Goal: Task Accomplishment & Management: Use online tool/utility

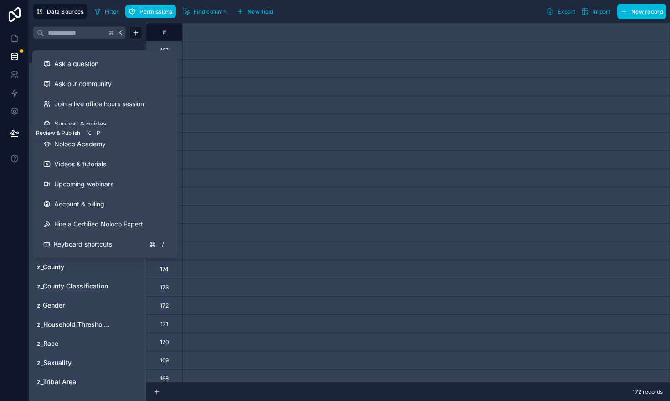
scroll to position [0, 1974]
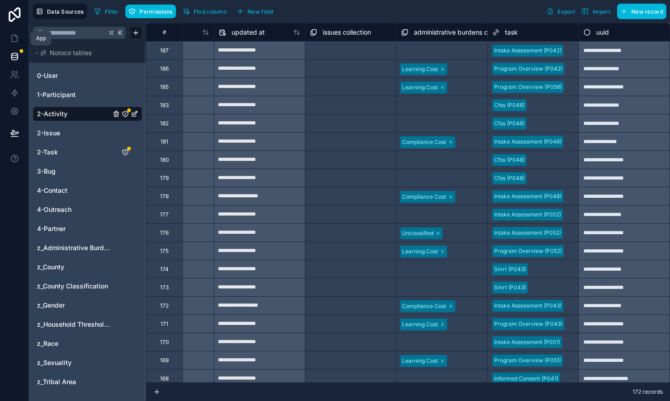
click at [13, 34] on icon at bounding box center [14, 38] width 9 height 9
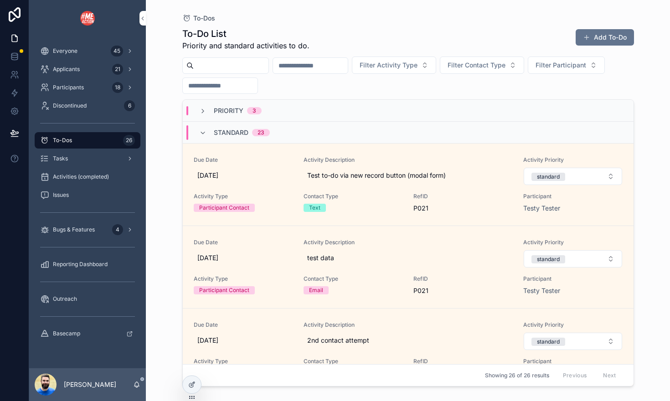
click at [196, 384] on div at bounding box center [192, 384] width 18 height 17
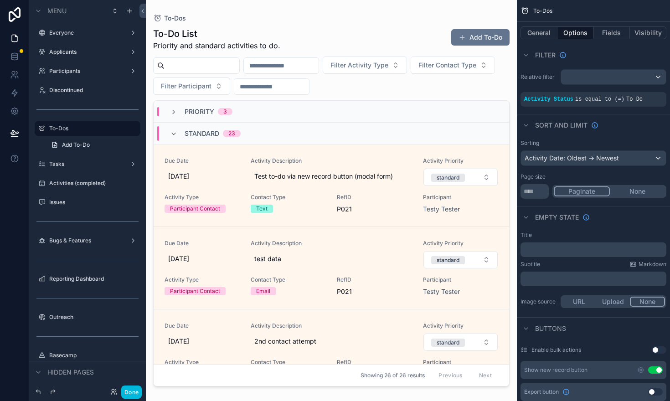
click at [0, 0] on icon "scrollable content" at bounding box center [0, 0] width 0 height 0
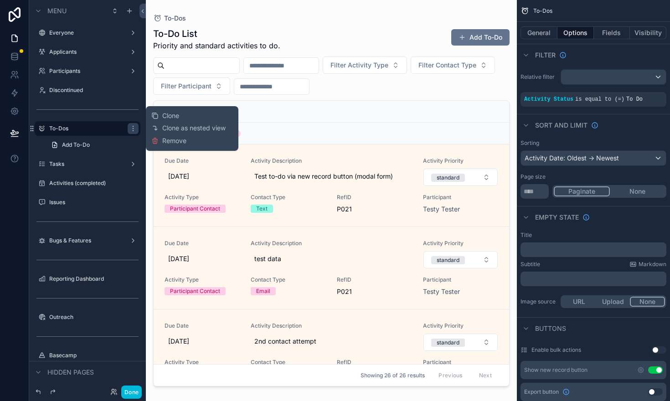
click at [174, 131] on span "Clone as nested view" at bounding box center [193, 128] width 63 height 9
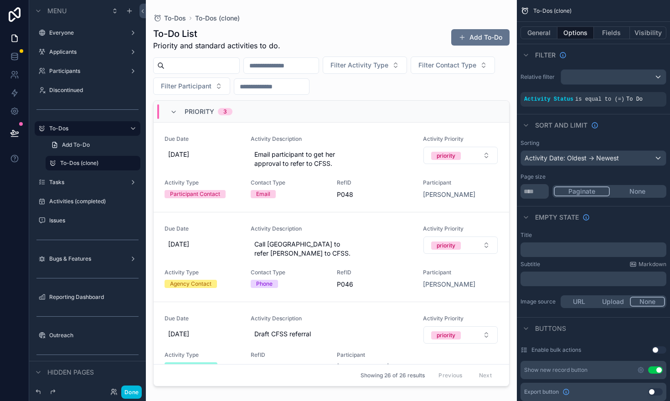
click at [54, 163] on icon "scrollable content" at bounding box center [52, 163] width 7 height 7
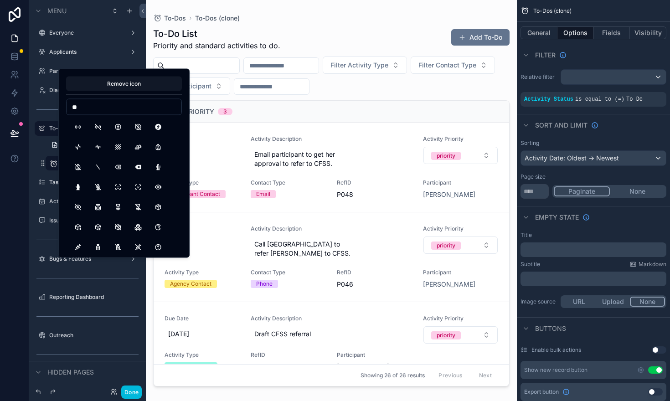
type input "*"
click at [114, 106] on input "********" at bounding box center [124, 107] width 115 height 13
type input "*"
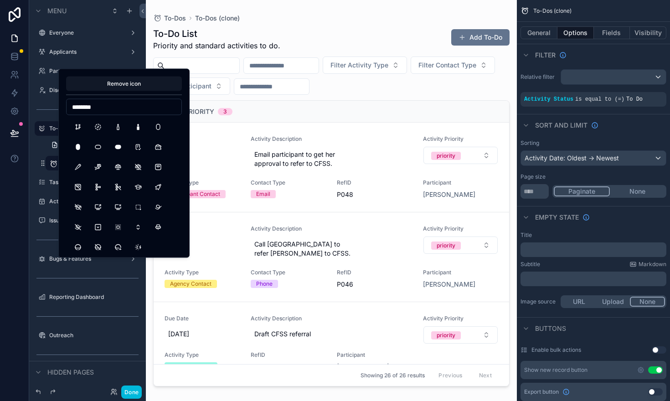
click at [118, 105] on input "********" at bounding box center [124, 107] width 115 height 13
type input "*********"
click at [156, 132] on button "CalendarCog" at bounding box center [158, 127] width 16 height 16
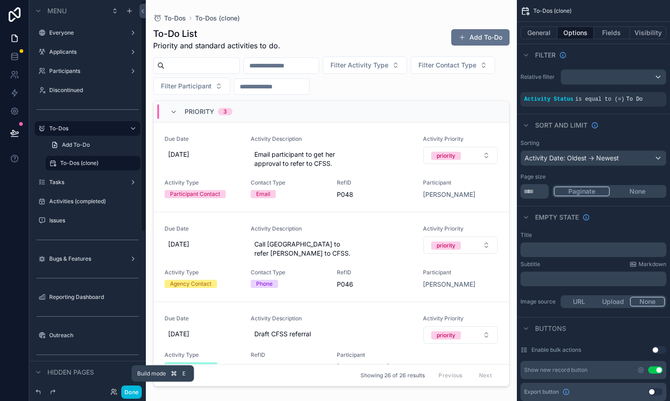
click at [133, 393] on button "Done" at bounding box center [131, 392] width 21 height 13
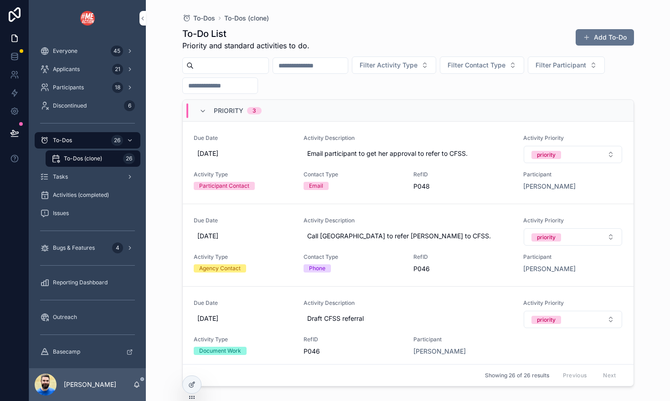
click at [57, 157] on icon "scrollable content" at bounding box center [55, 158] width 9 height 9
click at [57, 156] on icon "scrollable content" at bounding box center [55, 158] width 9 height 9
click at [192, 383] on icon at bounding box center [191, 384] width 7 height 7
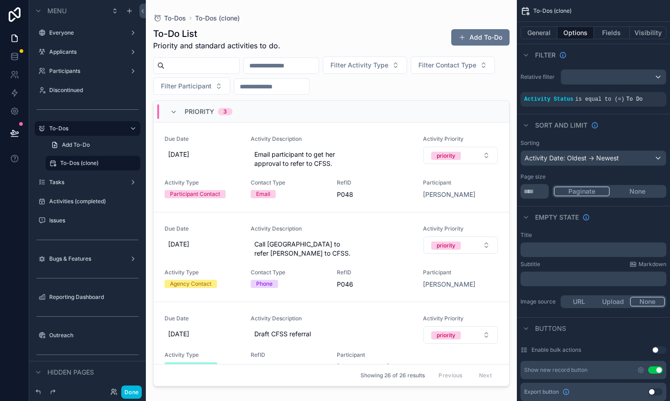
click at [52, 163] on icon "scrollable content" at bounding box center [52, 163] width 7 height 7
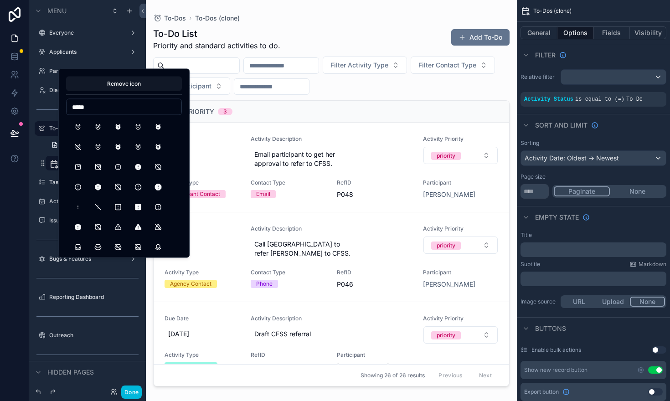
type input "*****"
click at [101, 146] on button "AlarmPlus" at bounding box center [98, 147] width 16 height 16
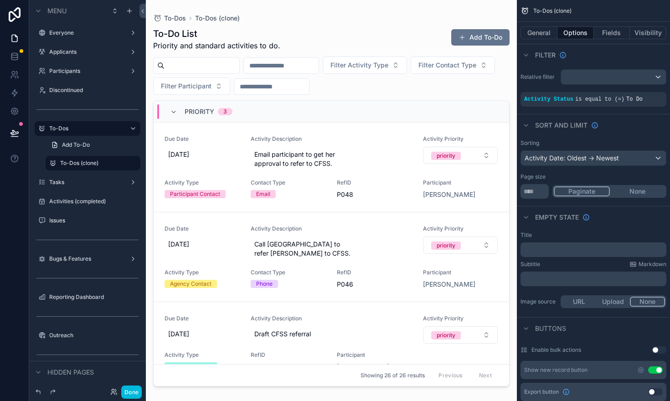
click at [31, 175] on div "Tasks" at bounding box center [87, 182] width 117 height 16
click at [50, 164] on icon "scrollable content" at bounding box center [52, 163] width 7 height 7
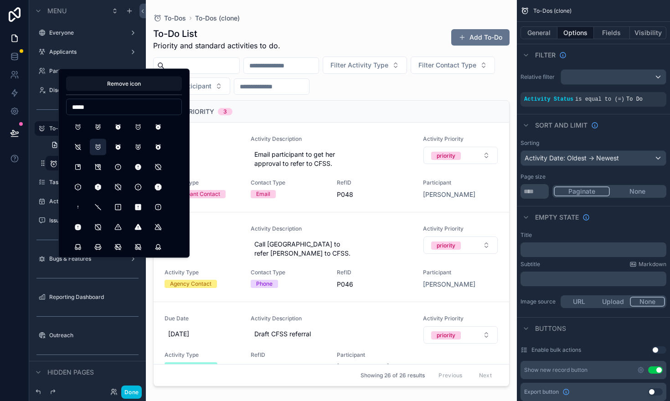
type input "*****"
click at [102, 127] on button "AlarmAverage" at bounding box center [98, 127] width 16 height 16
click at [32, 171] on div "scrollable content" at bounding box center [87, 172] width 117 height 2
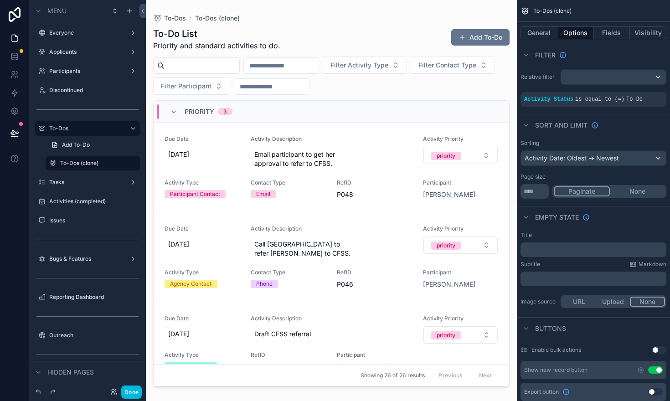
click at [0, 0] on icon "scrollable content" at bounding box center [0, 0] width 0 height 0
click at [103, 164] on input "**********" at bounding box center [85, 163] width 51 height 11
type input "**********"
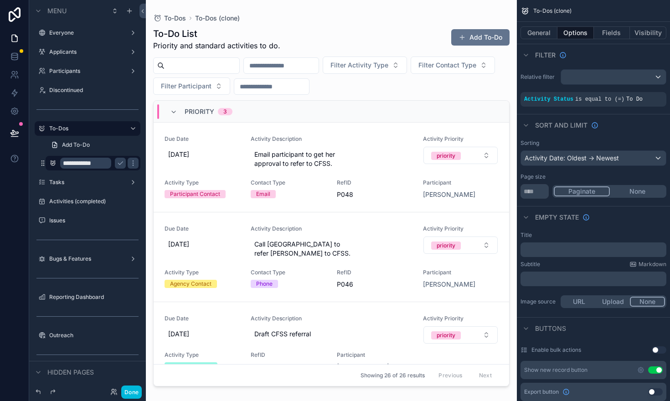
click at [121, 164] on icon "scrollable content" at bounding box center [120, 163] width 7 height 7
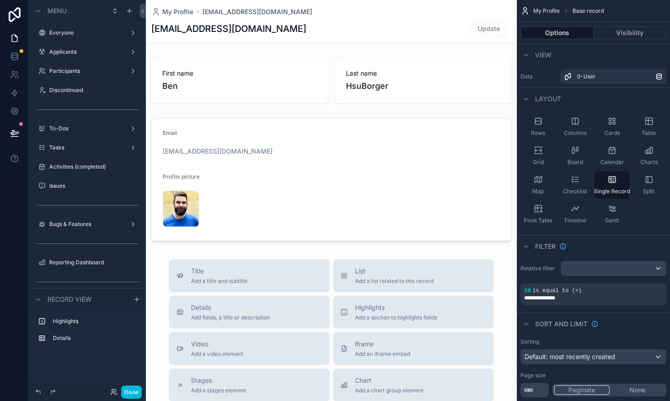
click at [58, 132] on label "To-Dos" at bounding box center [85, 128] width 73 height 7
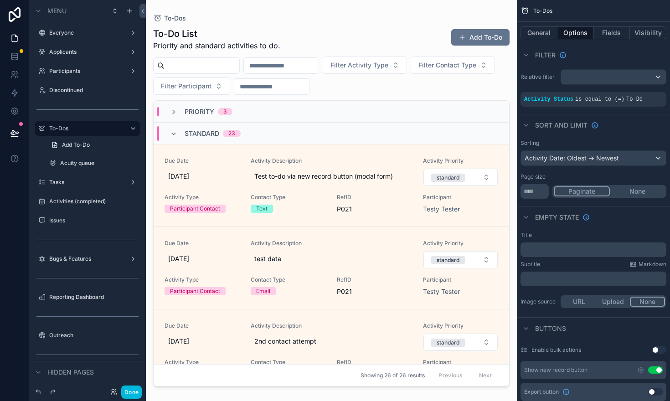
click at [79, 166] on label "Acuity queue" at bounding box center [97, 163] width 75 height 7
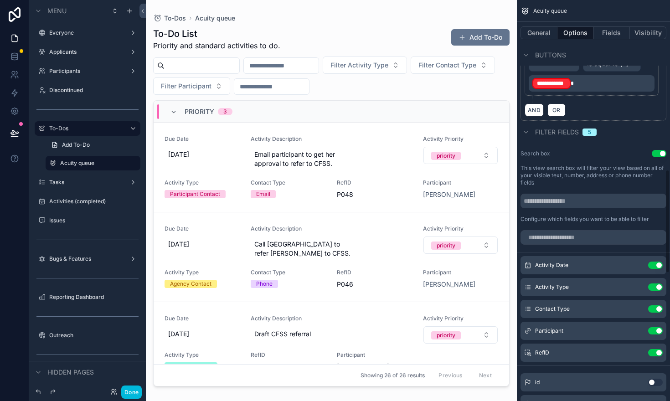
scroll to position [662, 0]
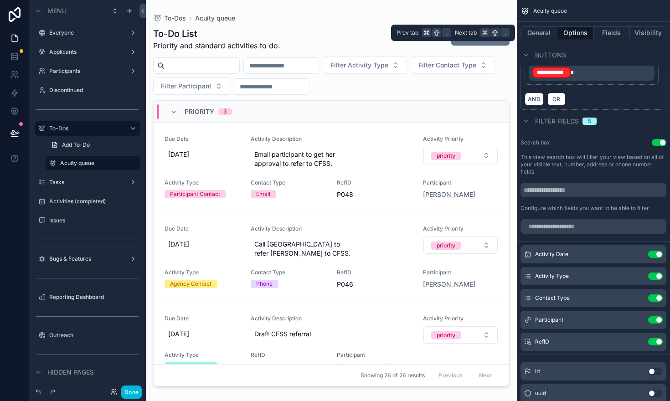
click at [548, 33] on button "General" at bounding box center [539, 32] width 37 height 13
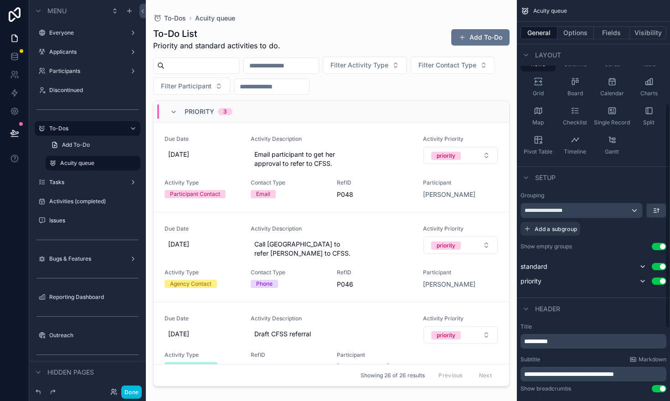
scroll to position [0, 0]
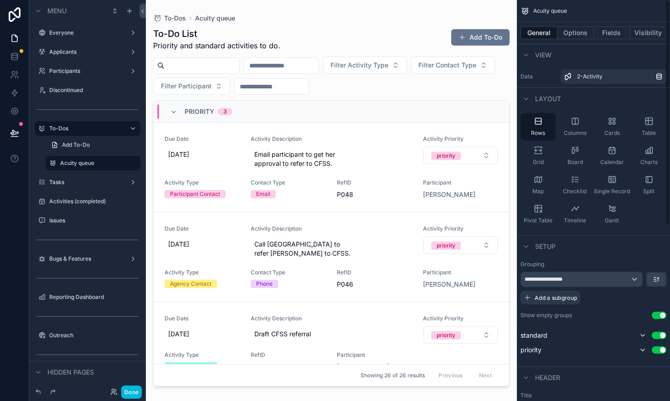
click at [572, 35] on button "Options" at bounding box center [575, 32] width 36 height 13
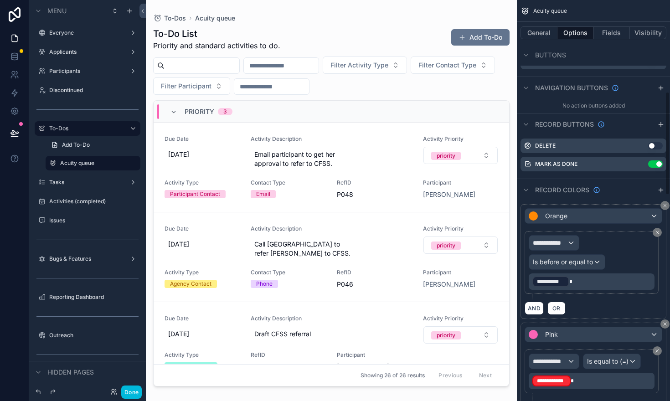
scroll to position [352, 0]
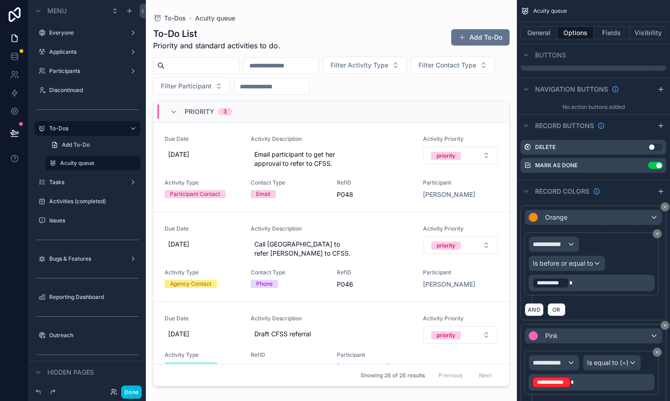
click at [85, 130] on label "To-Dos" at bounding box center [85, 128] width 73 height 7
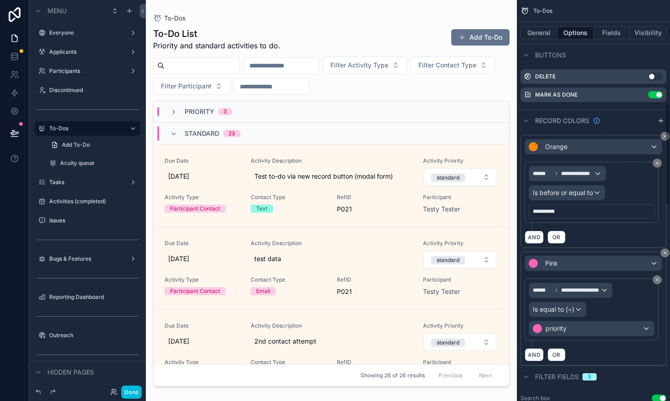
scroll to position [386, 0]
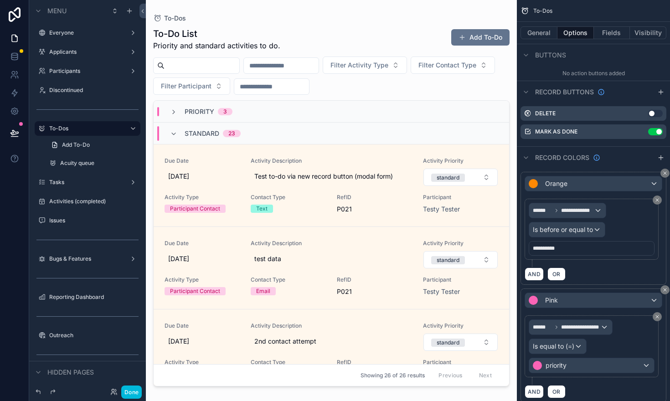
click at [87, 165] on label "Acuity queue" at bounding box center [97, 163] width 75 height 7
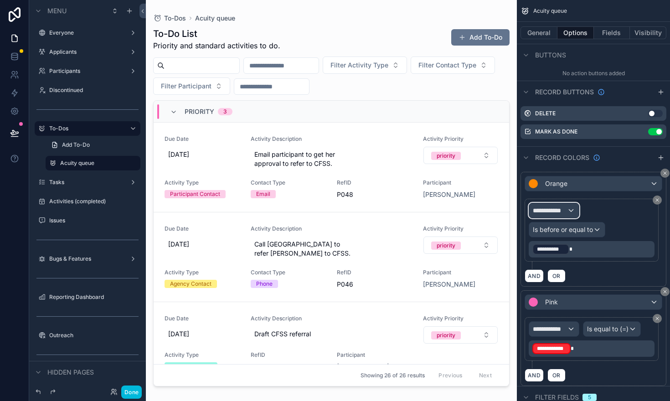
click at [573, 210] on div "**********" at bounding box center [554, 210] width 50 height 15
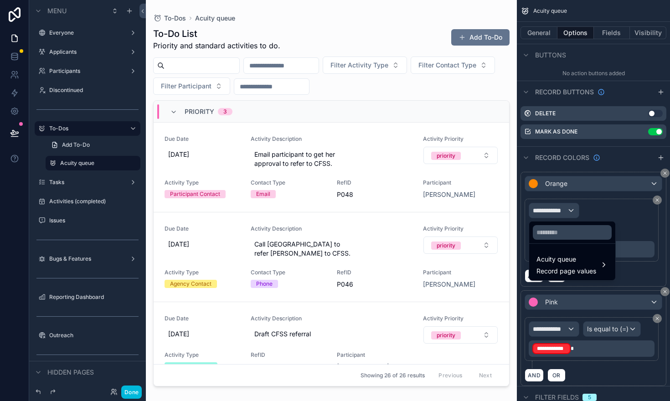
click at [572, 264] on span "Acuity queue" at bounding box center [567, 259] width 60 height 11
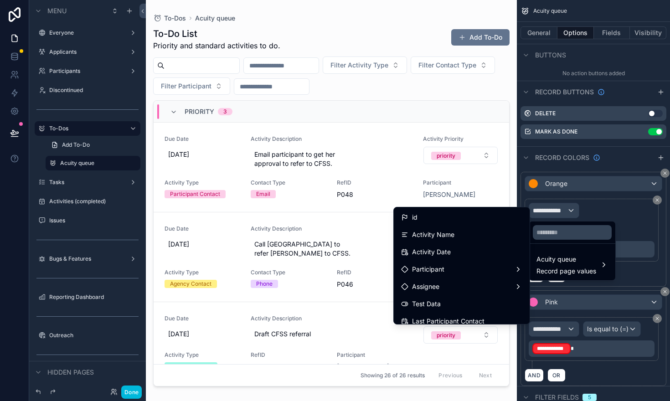
click at [480, 254] on div "Activity Date" at bounding box center [461, 252] width 121 height 11
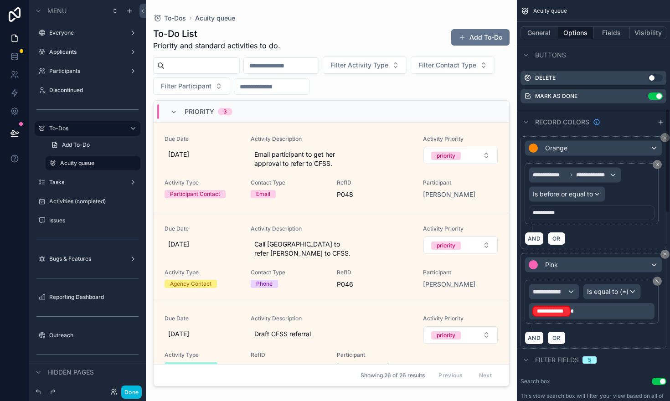
scroll to position [420, 0]
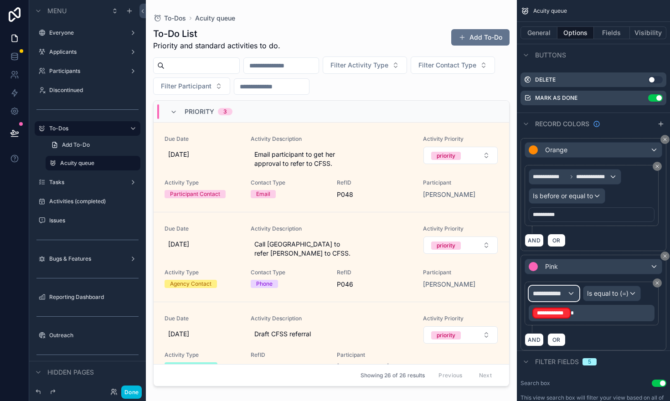
click at [557, 297] on span "**********" at bounding box center [550, 293] width 34 height 9
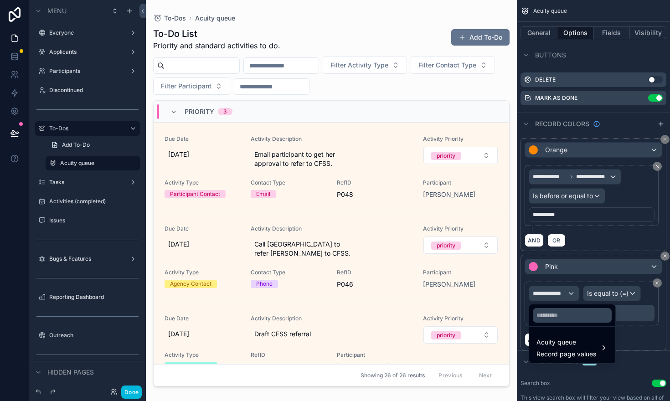
click at [569, 339] on span "Acuity queue" at bounding box center [567, 342] width 60 height 11
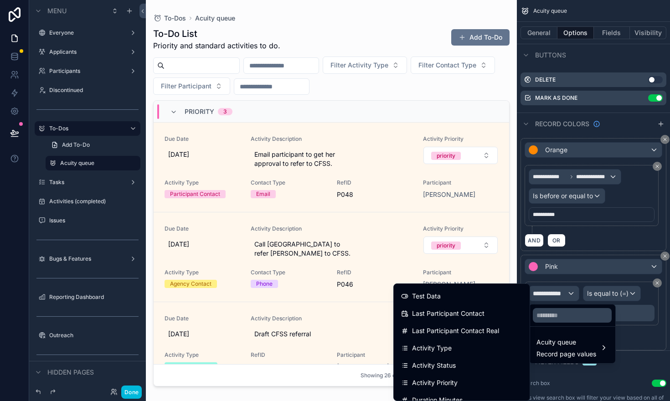
scroll to position [87, 0]
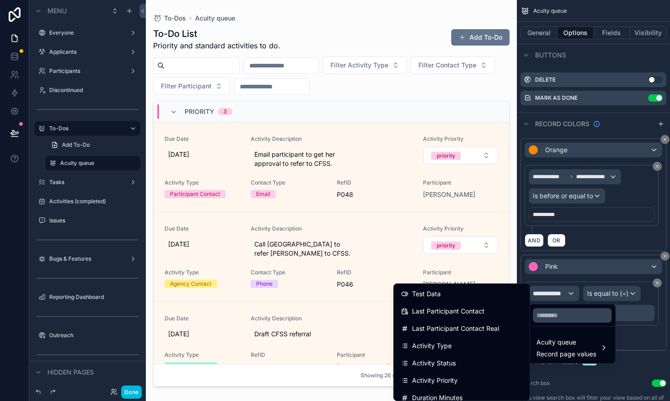
click at [468, 376] on div "Activity Priority" at bounding box center [461, 380] width 121 height 11
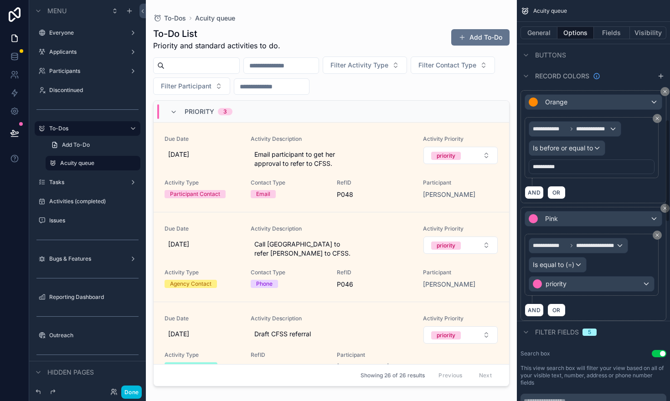
scroll to position [465, 0]
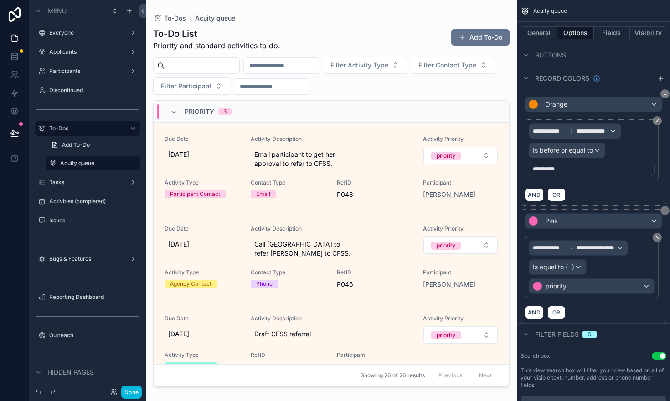
click at [664, 209] on icon "scrollable content" at bounding box center [664, 210] width 5 height 5
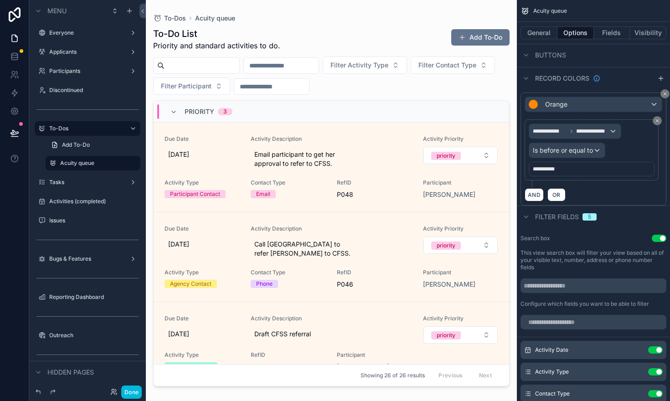
click at [655, 238] on button "Use setting" at bounding box center [659, 238] width 15 height 7
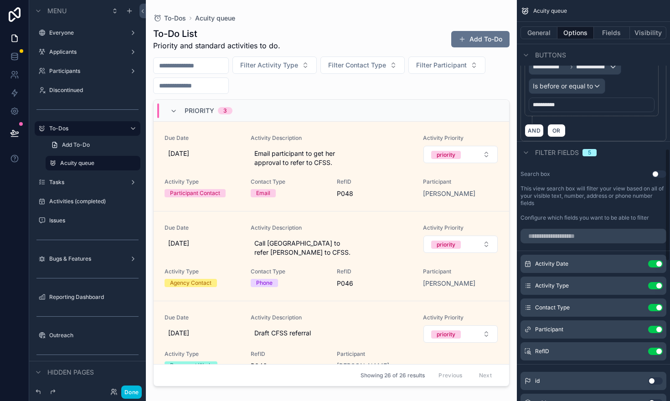
scroll to position [532, 0]
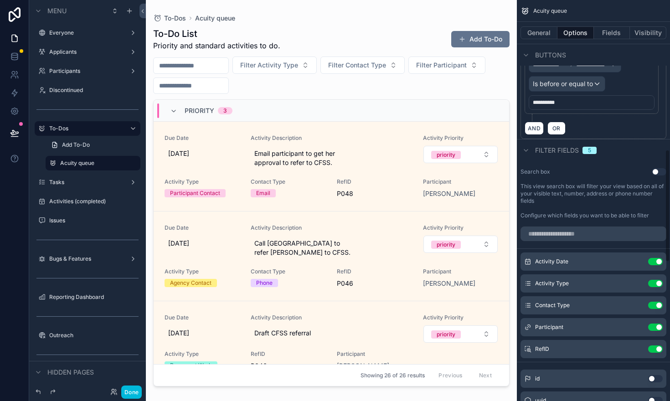
click at [652, 263] on button "Use setting" at bounding box center [655, 261] width 15 height 7
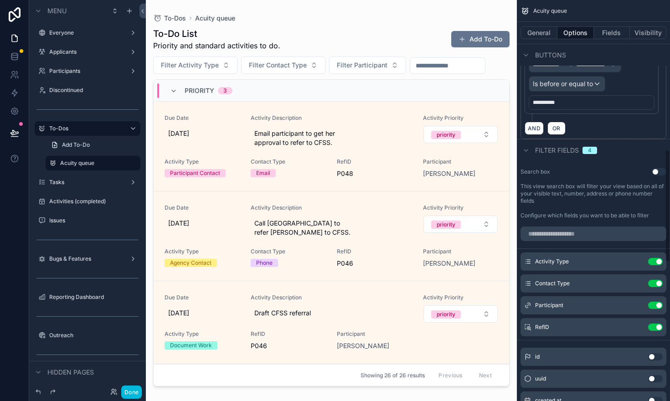
click at [652, 263] on button "Use setting" at bounding box center [655, 261] width 15 height 7
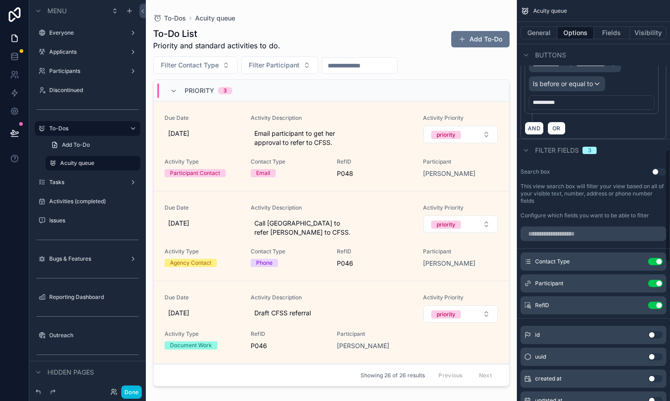
click at [652, 263] on button "Use setting" at bounding box center [655, 261] width 15 height 7
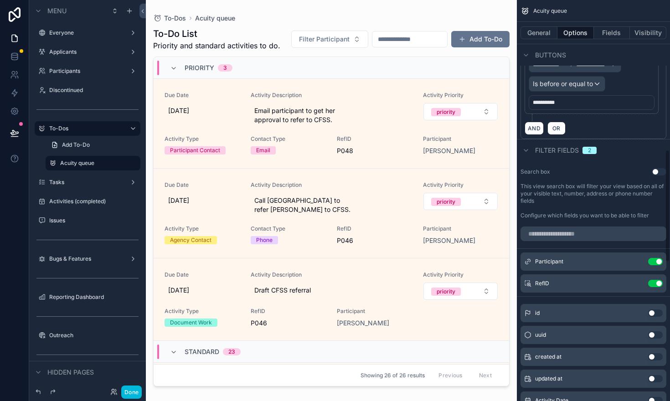
click at [652, 263] on button "Use setting" at bounding box center [655, 261] width 15 height 7
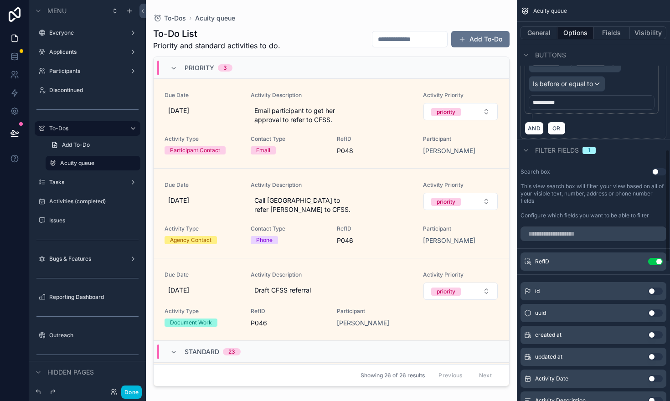
click at [652, 263] on button "Use setting" at bounding box center [655, 261] width 15 height 7
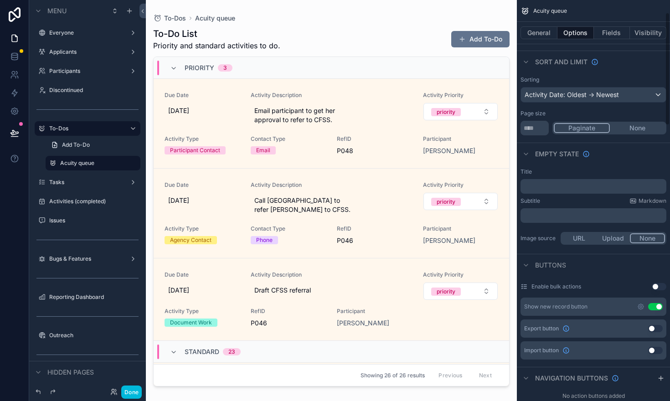
scroll to position [67, 0]
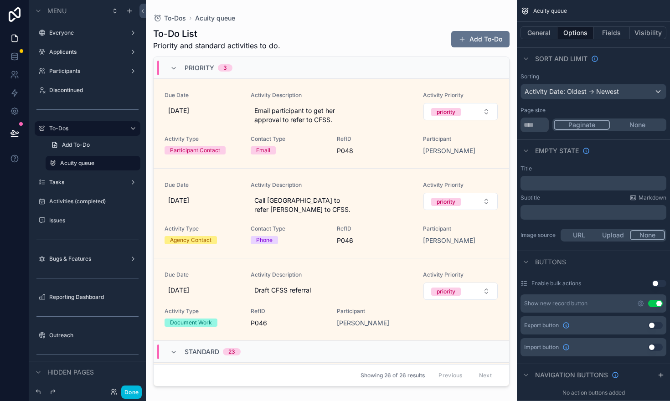
click at [653, 304] on button "Use setting" at bounding box center [655, 303] width 15 height 7
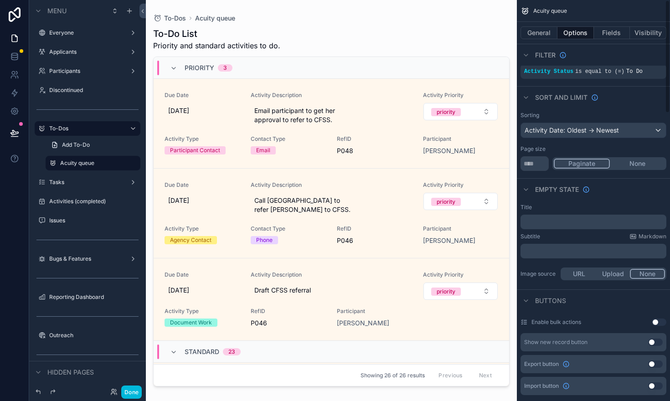
scroll to position [0, 0]
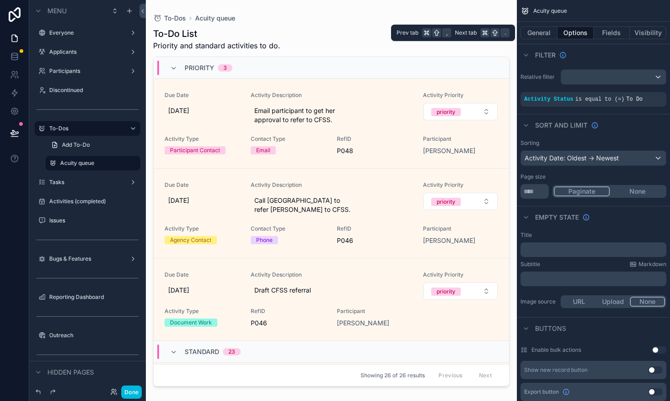
click at [544, 32] on button "General" at bounding box center [539, 32] width 37 height 13
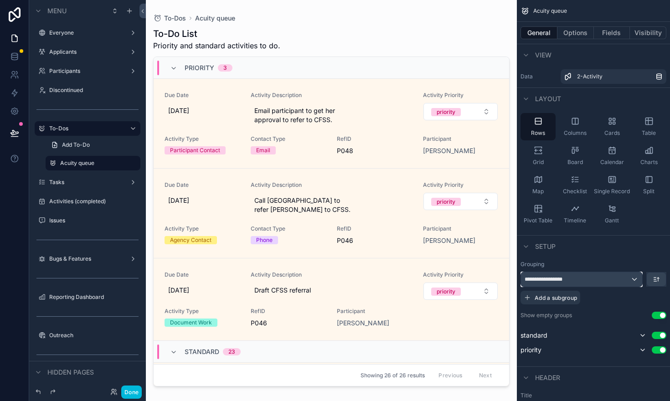
click at [568, 277] on div "**********" at bounding box center [581, 279] width 121 height 15
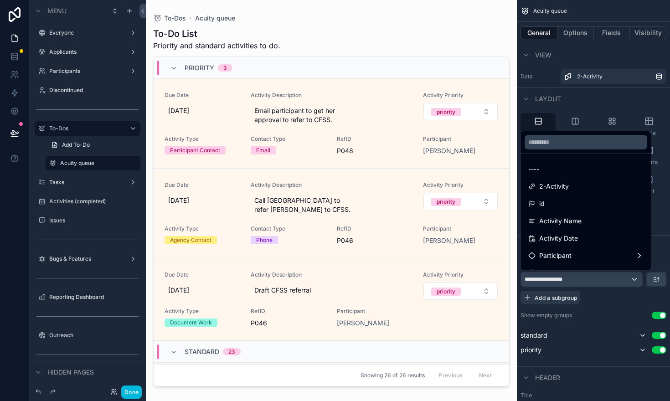
click at [605, 310] on div "scrollable content" at bounding box center [335, 200] width 670 height 401
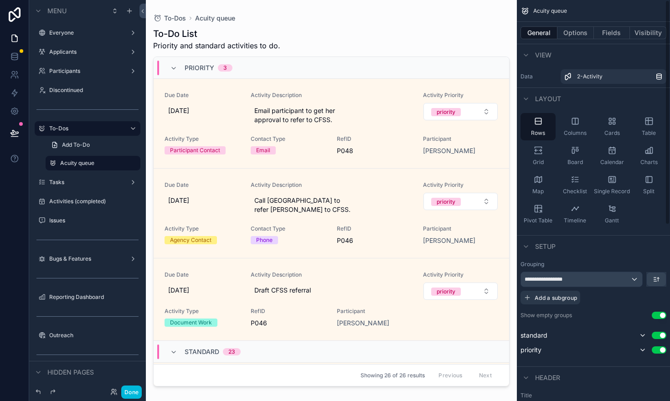
scroll to position [3, 0]
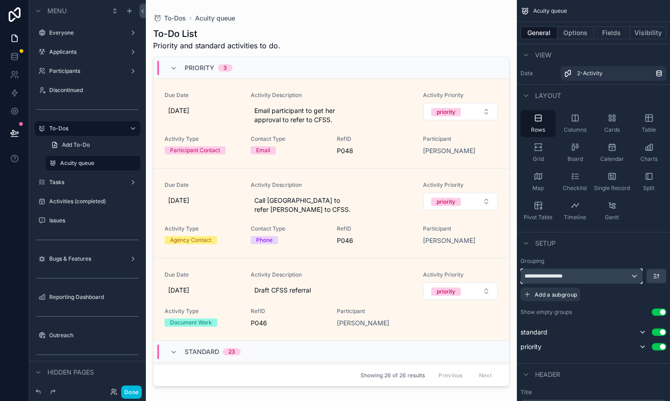
click at [594, 277] on div "**********" at bounding box center [581, 276] width 121 height 15
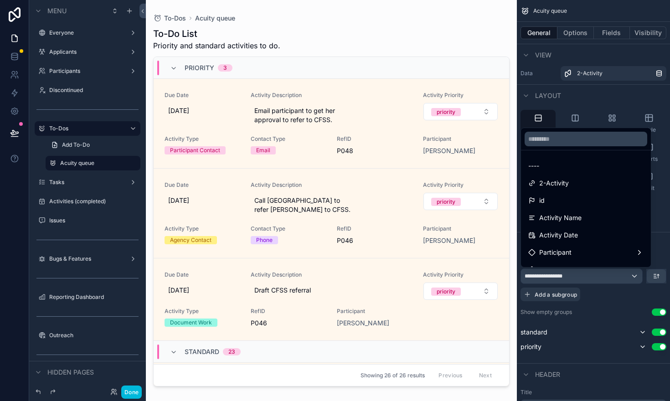
click at [555, 167] on div "----" at bounding box center [585, 165] width 115 height 11
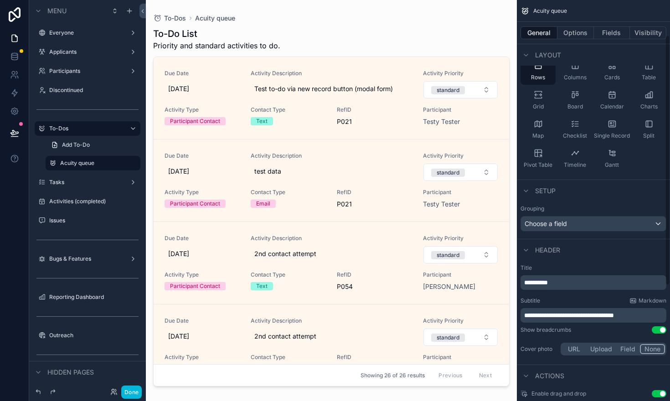
scroll to position [58, 0]
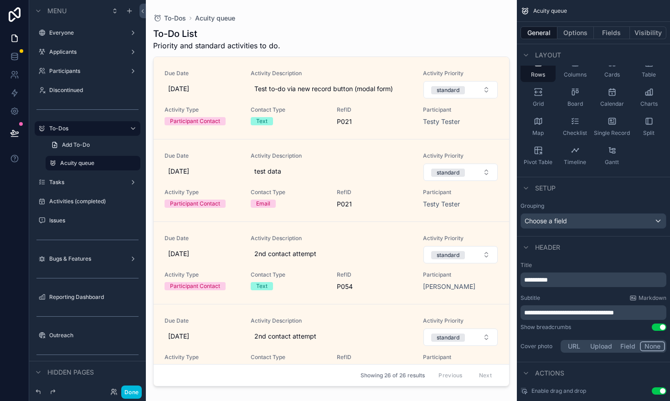
click at [559, 277] on p "**********" at bounding box center [594, 279] width 140 height 9
click at [539, 313] on span "**********" at bounding box center [569, 313] width 90 height 6
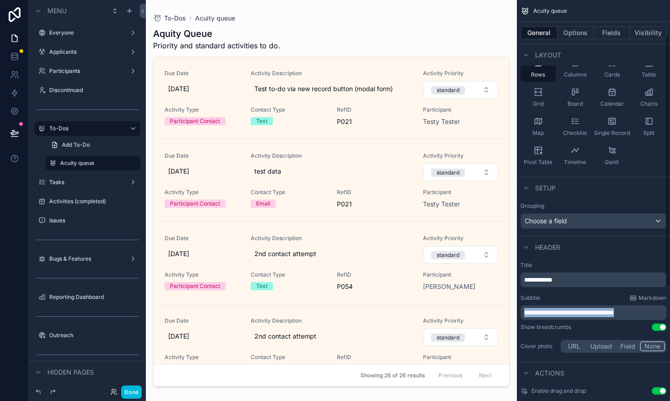
click at [539, 313] on span "**********" at bounding box center [569, 313] width 90 height 6
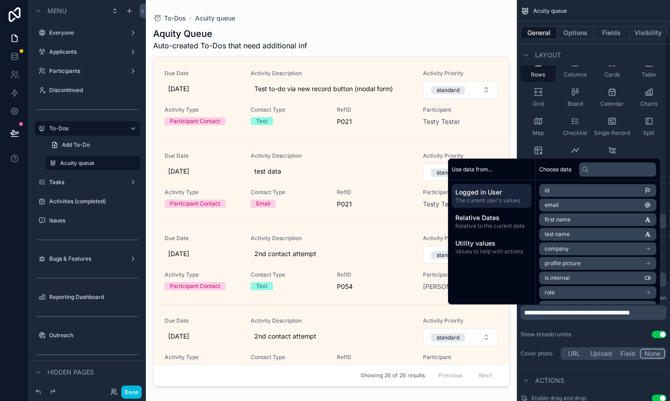
scroll to position [57, 0]
click at [584, 338] on div "Show breadcrumbs Use setting" at bounding box center [594, 335] width 146 height 7
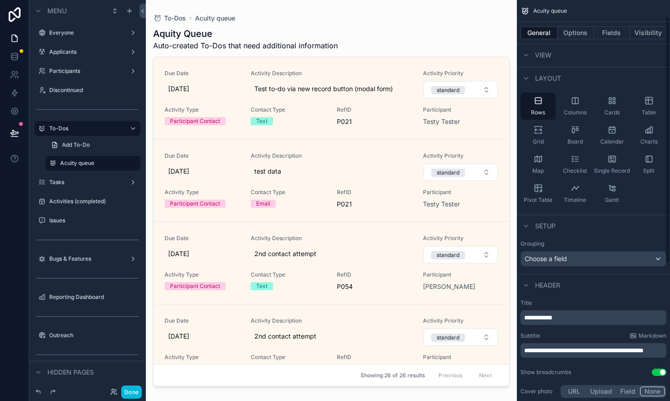
scroll to position [0, 0]
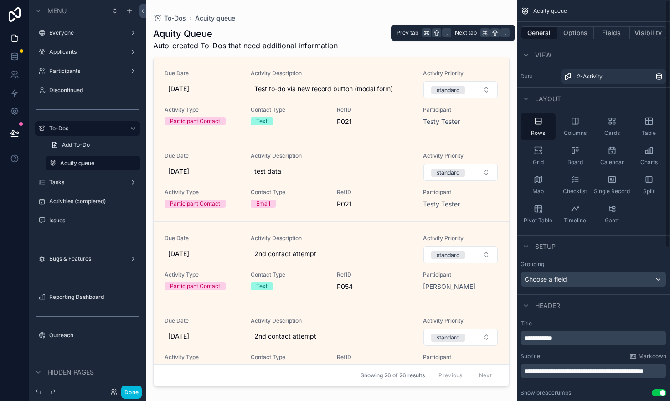
click at [608, 31] on button "Fields" at bounding box center [612, 32] width 36 height 13
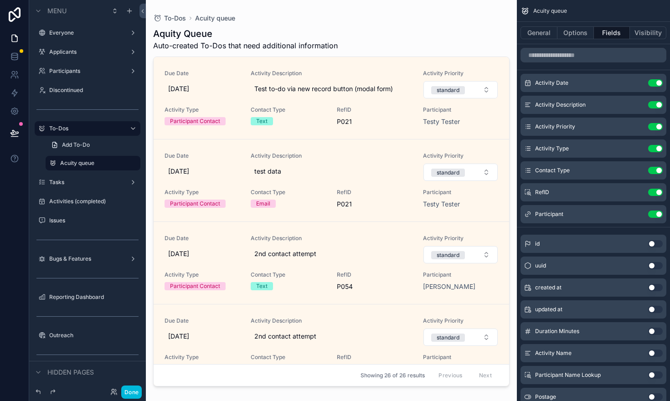
click at [654, 128] on button "Use setting" at bounding box center [655, 126] width 15 height 7
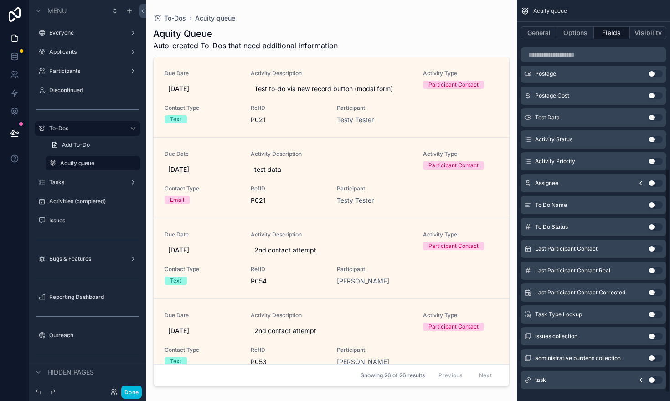
scroll to position [302, 0]
click at [659, 379] on button "Use setting" at bounding box center [655, 379] width 15 height 7
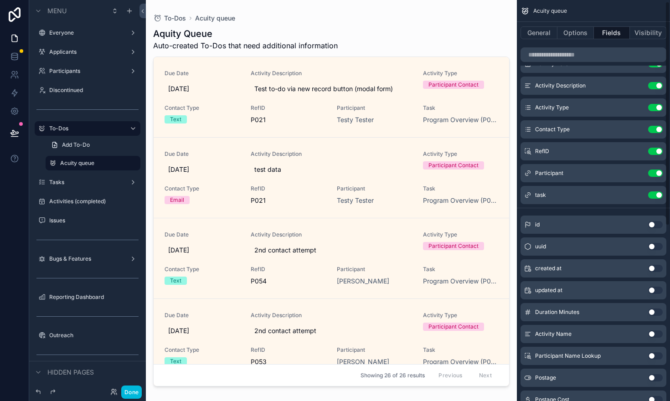
scroll to position [0, 0]
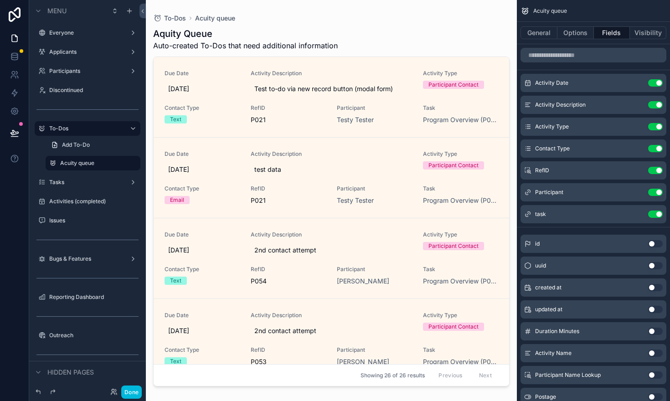
click at [655, 127] on button "Use setting" at bounding box center [655, 126] width 15 height 7
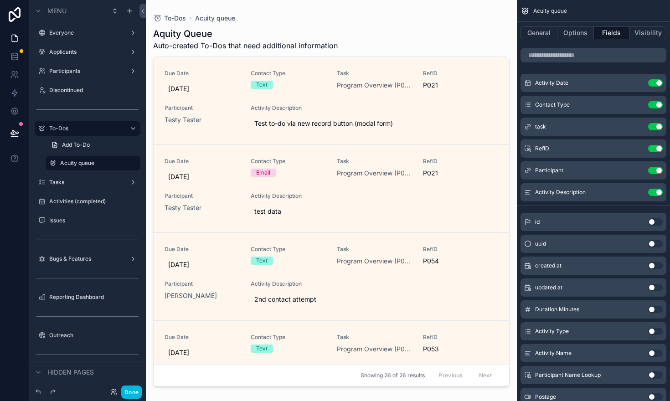
click at [0, 0] on icon "scrollable content" at bounding box center [0, 0] width 0 height 0
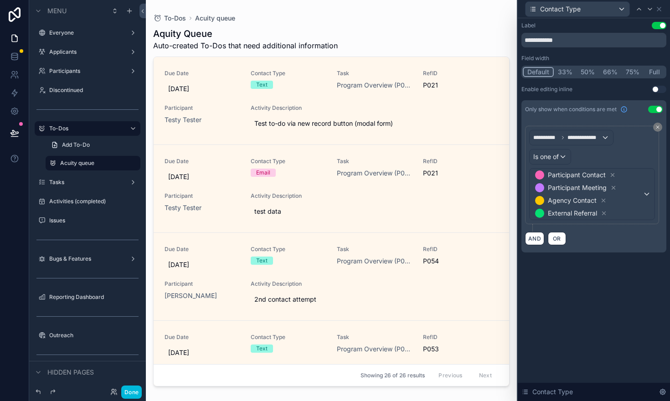
click at [658, 89] on button "Use setting" at bounding box center [659, 89] width 15 height 7
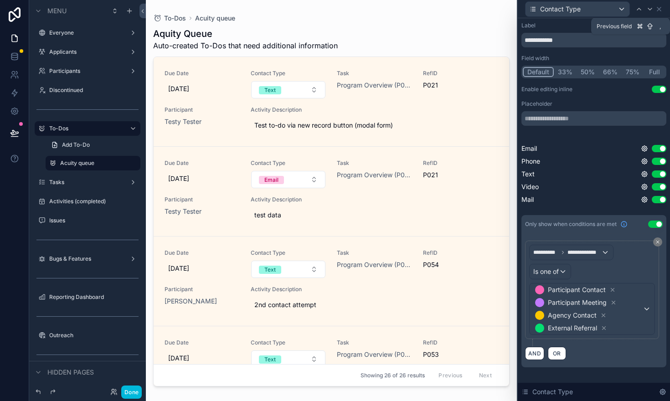
click at [640, 9] on icon at bounding box center [639, 9] width 4 height 2
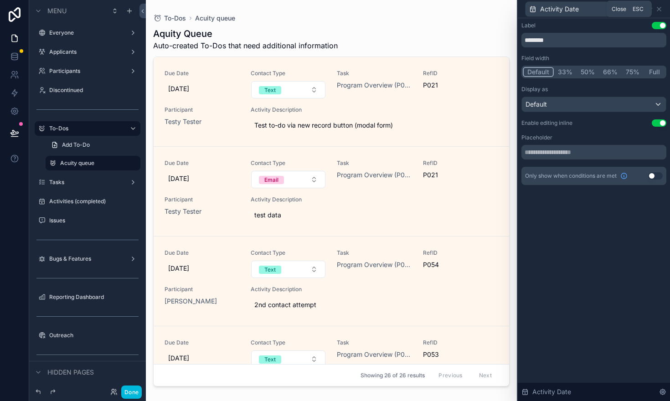
click at [659, 9] on icon at bounding box center [659, 9] width 4 height 4
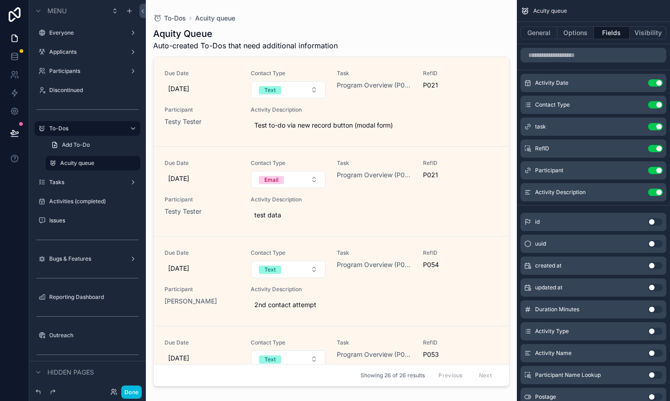
click at [0, 0] on icon "scrollable content" at bounding box center [0, 0] width 0 height 0
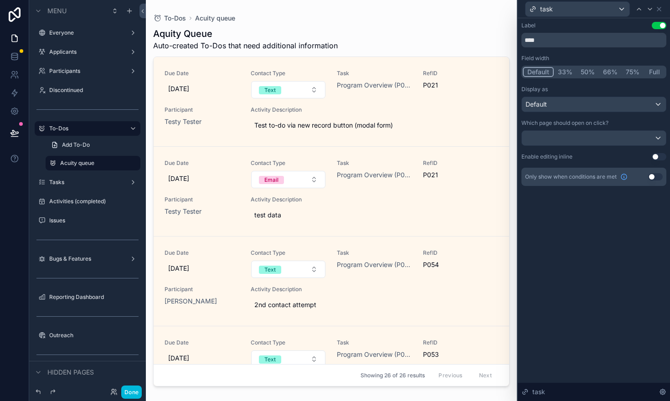
click at [584, 71] on button "50%" at bounding box center [588, 72] width 22 height 10
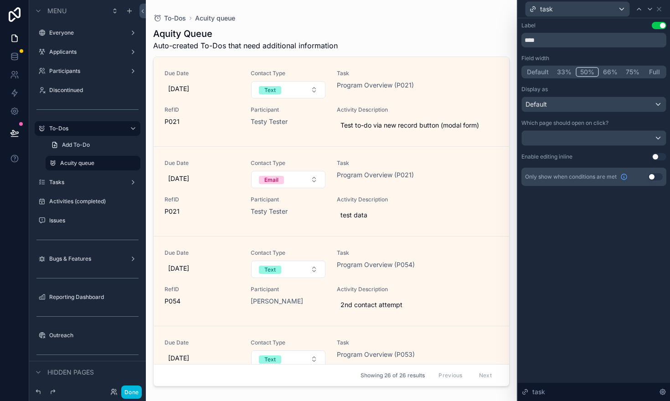
click at [660, 157] on button "Use setting" at bounding box center [659, 156] width 15 height 7
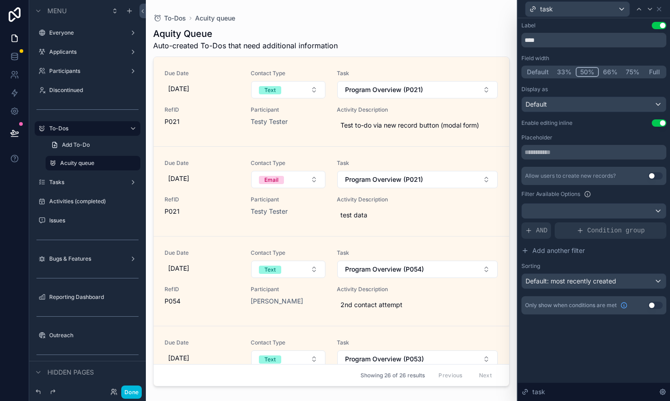
click at [659, 175] on button "Use setting" at bounding box center [655, 175] width 15 height 7
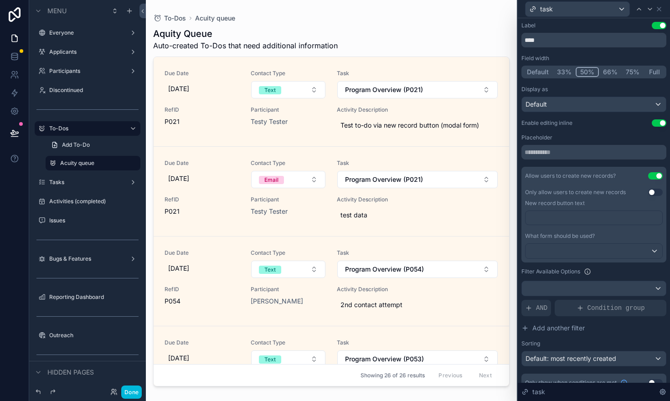
click at [641, 165] on div "Placeholder Allow users to create new records? Use setting Only allow users to …" at bounding box center [593, 250] width 145 height 232
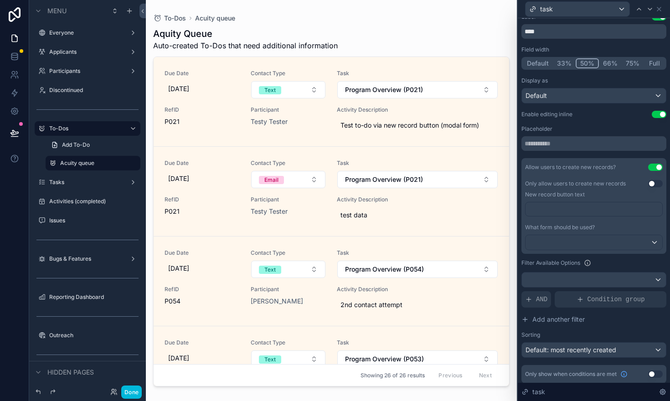
scroll to position [10, 0]
click at [653, 240] on div at bounding box center [594, 240] width 137 height 15
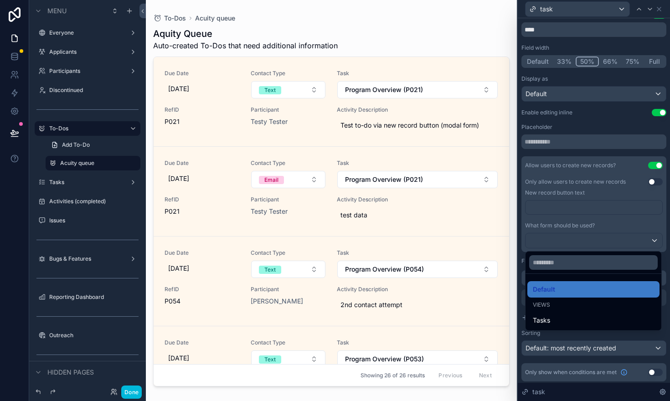
click at [666, 258] on div at bounding box center [594, 200] width 152 height 401
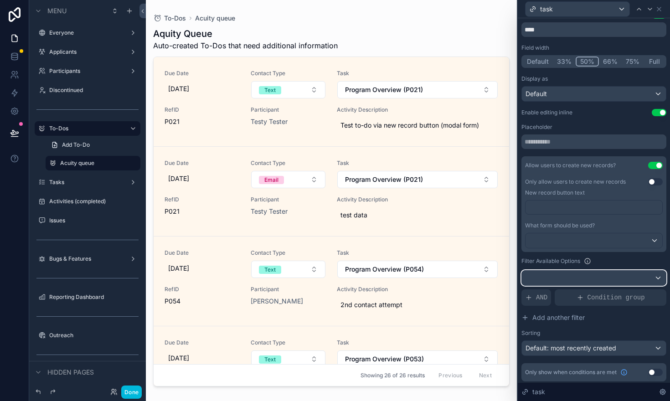
click at [549, 280] on div at bounding box center [594, 278] width 144 height 15
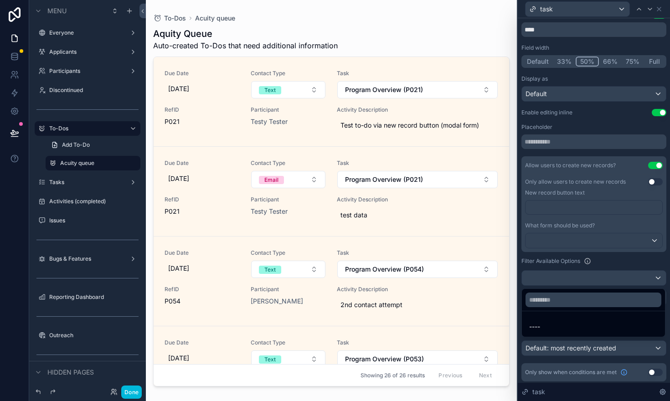
click at [605, 263] on div at bounding box center [594, 200] width 152 height 401
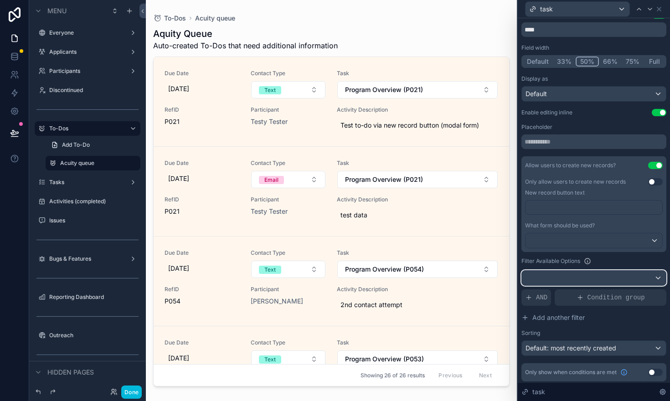
click at [558, 279] on div at bounding box center [594, 278] width 144 height 15
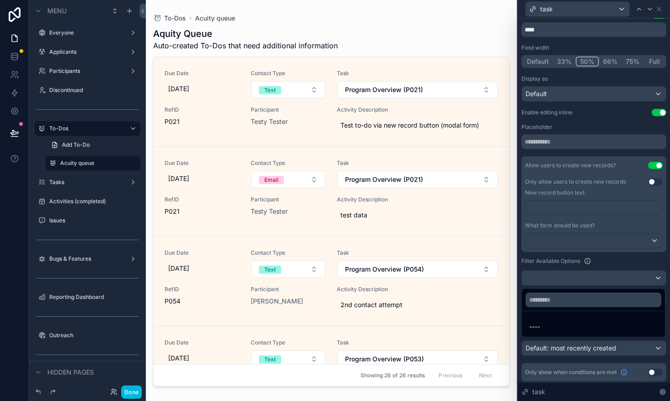
click at [588, 261] on div at bounding box center [594, 200] width 152 height 401
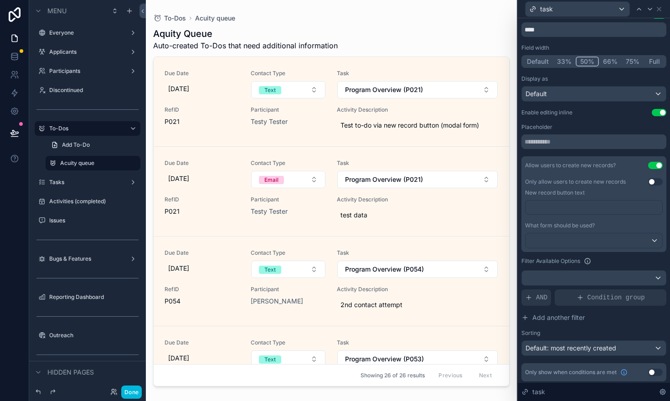
scroll to position [13, 0]
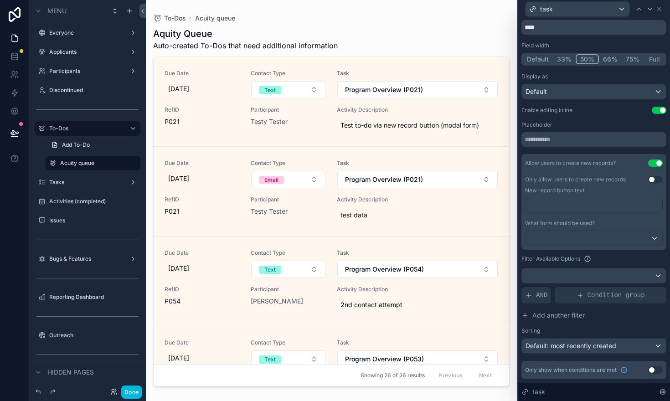
click at [538, 297] on span "AND" at bounding box center [541, 295] width 11 height 9
click at [0, 0] on icon at bounding box center [0, 0] width 0 height 0
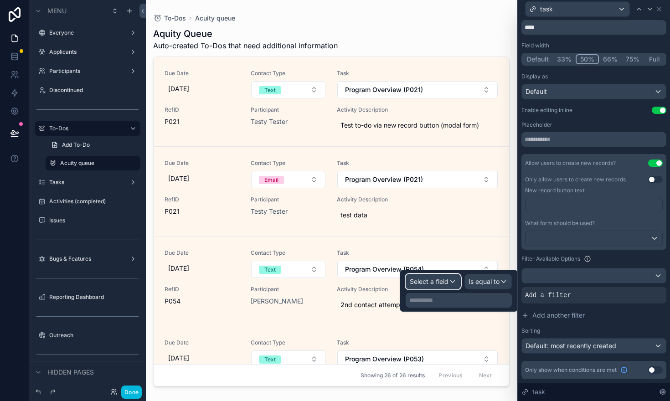
click at [443, 282] on span "Select a field" at bounding box center [429, 282] width 39 height 8
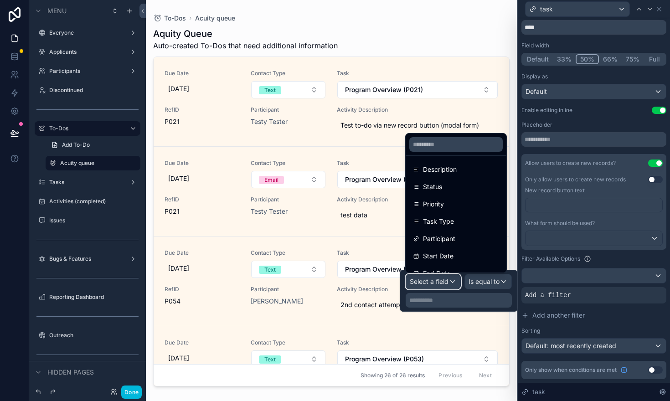
scroll to position [73, 0]
click at [446, 234] on span "Participant" at bounding box center [439, 237] width 32 height 11
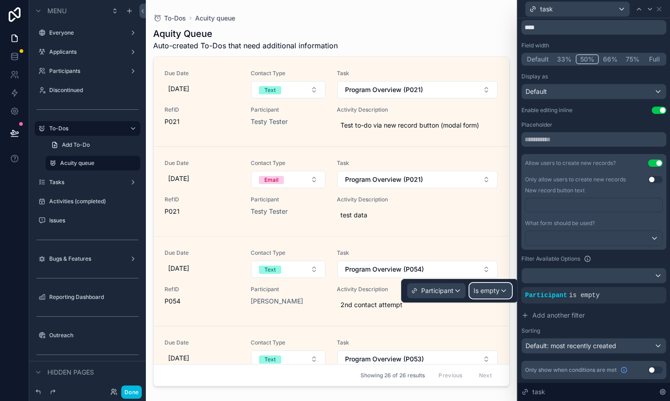
click at [488, 286] on span "Is empty" at bounding box center [487, 290] width 26 height 9
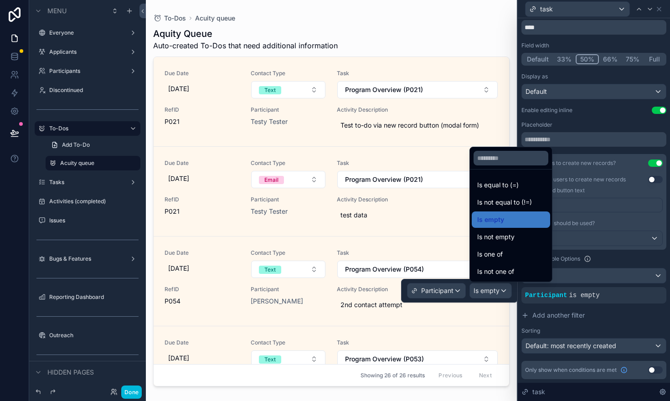
click at [487, 185] on span "Is equal to (=)" at bounding box center [497, 185] width 41 height 11
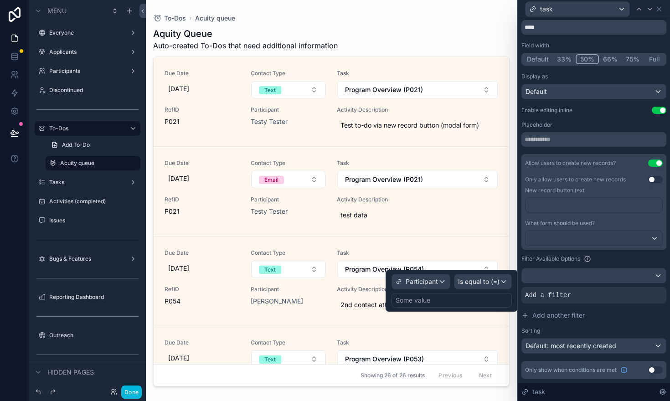
click at [413, 297] on div "Some value" at bounding box center [413, 300] width 35 height 9
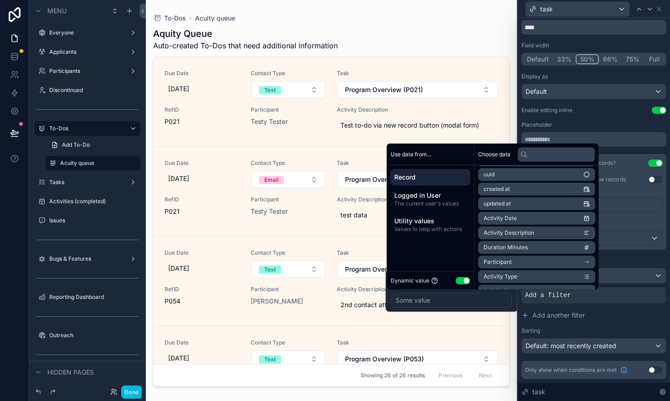
scroll to position [16, 0]
click at [516, 260] on li "Participant" at bounding box center [536, 261] width 117 height 13
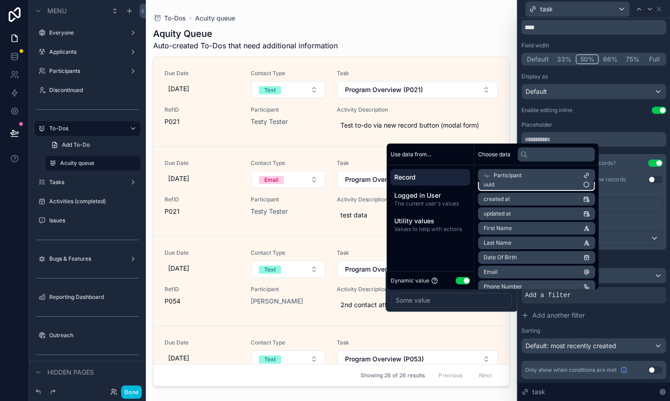
scroll to position [0, 0]
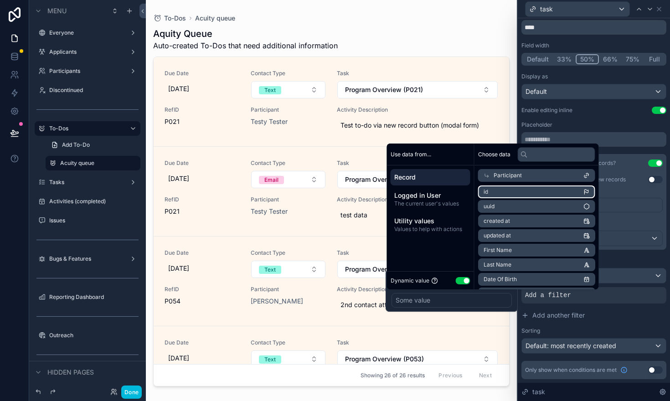
click at [508, 191] on li "id" at bounding box center [536, 192] width 117 height 13
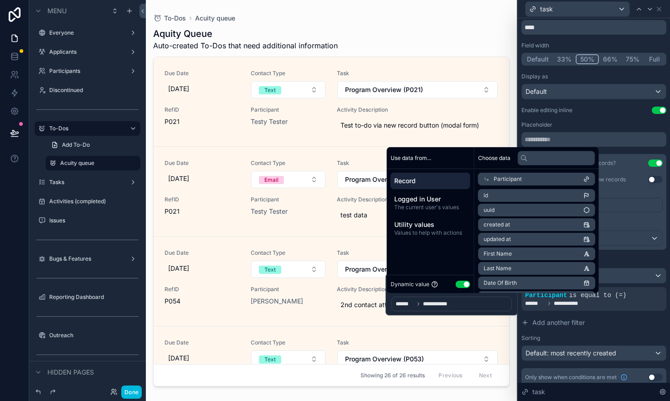
click at [605, 111] on div "Enable editing inline Use setting" at bounding box center [593, 110] width 145 height 7
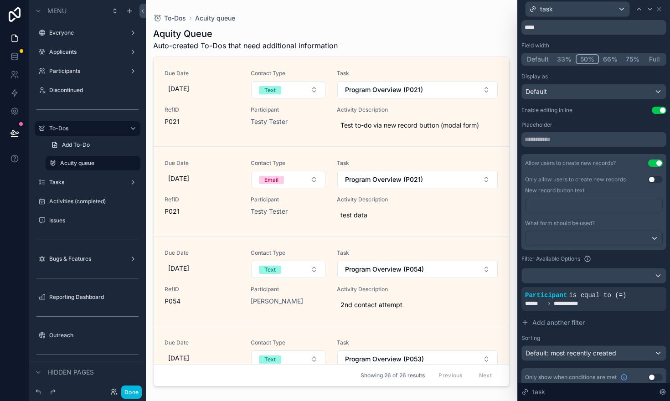
scroll to position [20, 0]
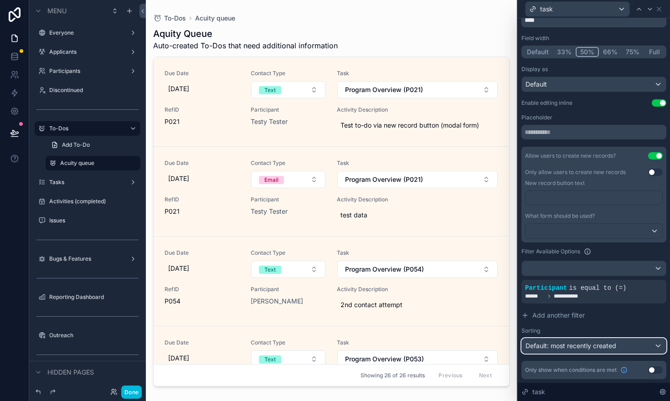
click at [656, 344] on div "Default: most recently created" at bounding box center [594, 346] width 144 height 15
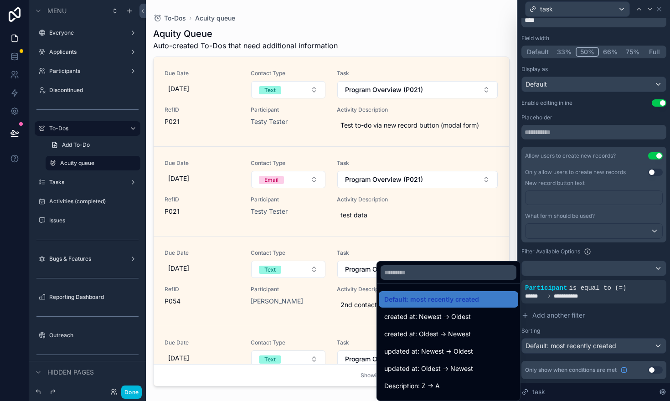
click at [650, 321] on div at bounding box center [594, 200] width 152 height 401
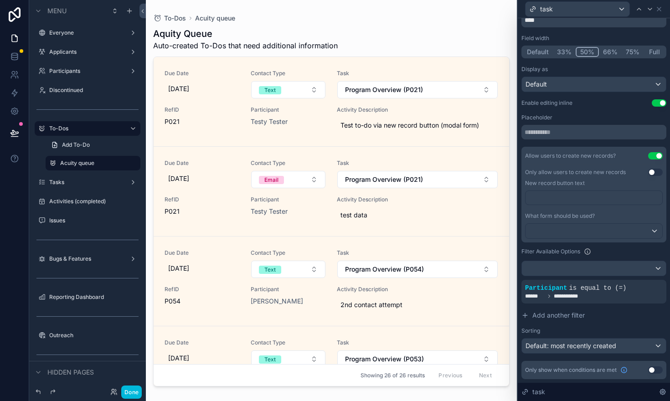
scroll to position [0, 0]
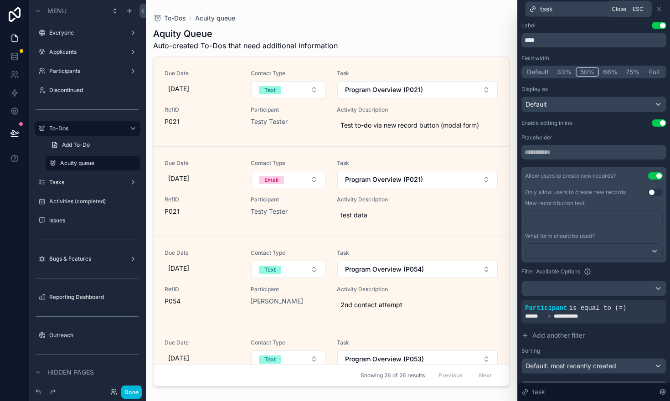
click at [658, 10] on icon at bounding box center [658, 8] width 7 height 7
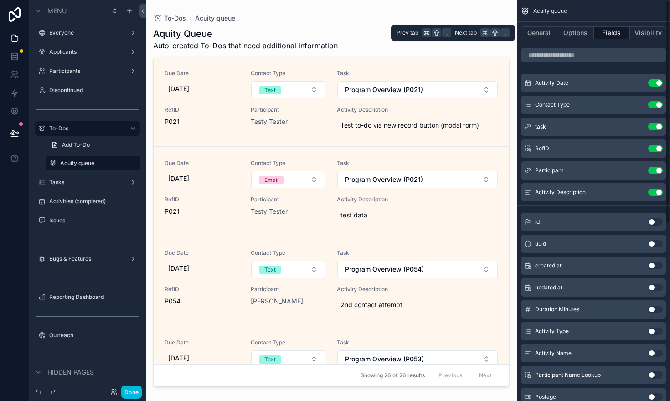
click at [574, 30] on button "Options" at bounding box center [575, 32] width 36 height 13
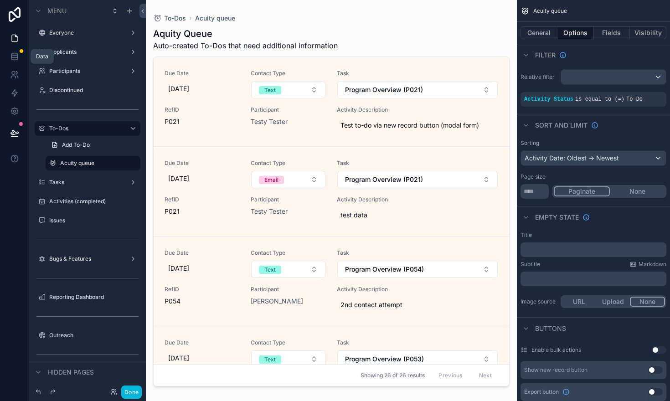
click at [12, 55] on icon at bounding box center [14, 56] width 9 height 9
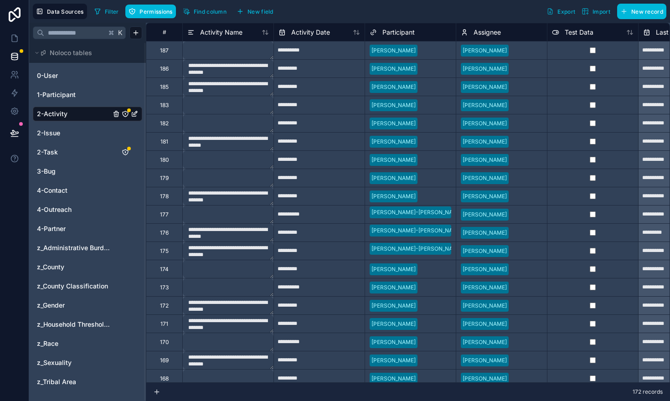
click at [246, 7] on button "New field" at bounding box center [254, 12] width 43 height 14
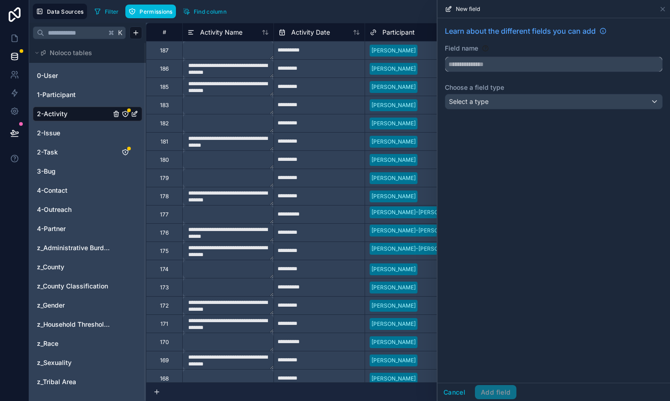
click at [479, 64] on input "text" at bounding box center [553, 64] width 217 height 15
click at [445, 57] on button "******" at bounding box center [554, 64] width 218 height 15
click at [445, 57] on button "**********" at bounding box center [554, 64] width 218 height 15
type input "**********"
click at [468, 100] on span "Select a type" at bounding box center [469, 102] width 40 height 8
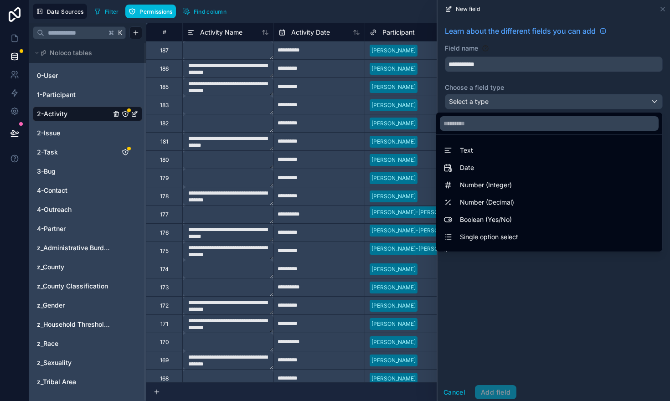
click at [477, 216] on span "Boolean (Yes/No)" at bounding box center [486, 219] width 52 height 11
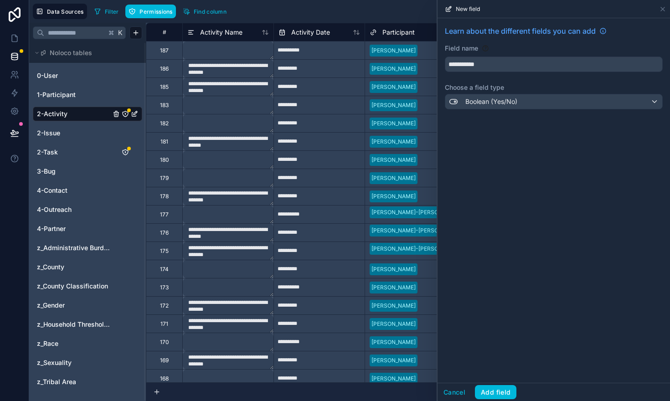
click at [490, 391] on button "Add field" at bounding box center [495, 392] width 41 height 15
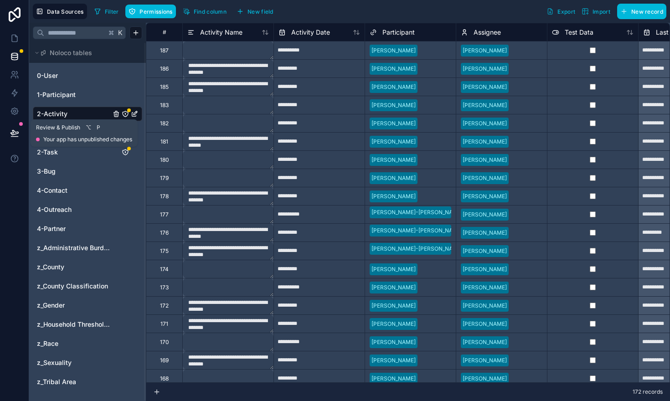
click at [15, 134] on icon at bounding box center [14, 132] width 8 height 5
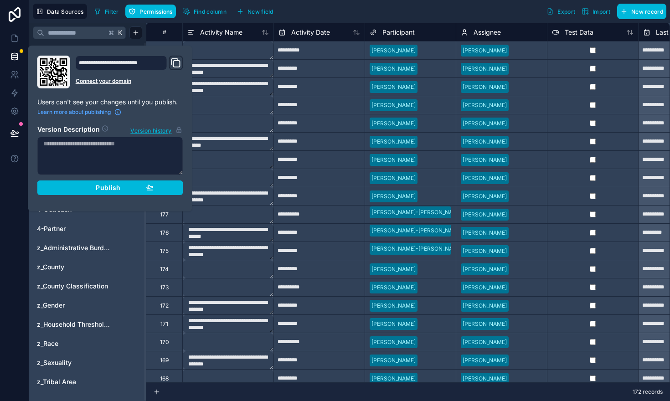
click at [67, 186] on div "Publish" at bounding box center [110, 188] width 87 height 8
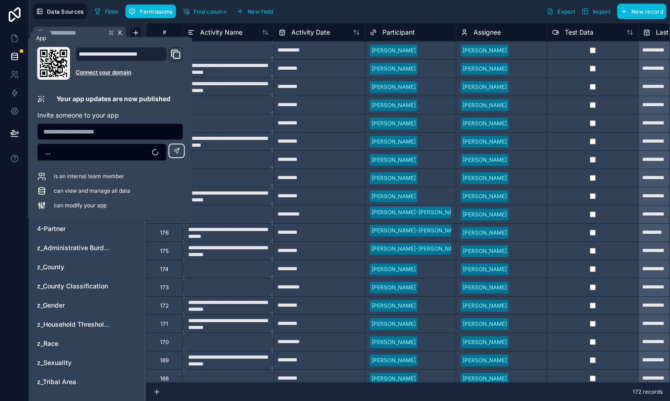
click at [15, 41] on icon at bounding box center [14, 38] width 5 height 7
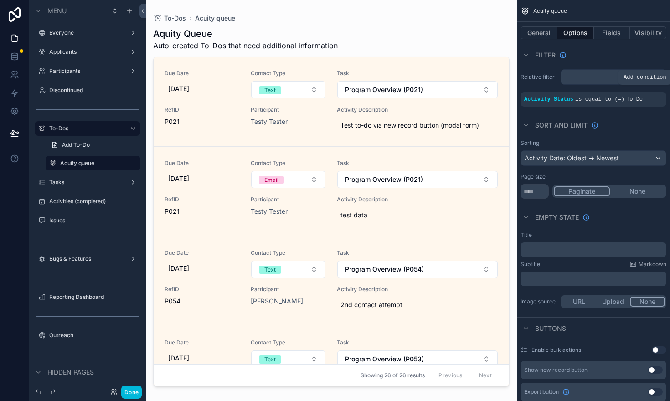
click at [0, 0] on icon "scrollable content" at bounding box center [0, 0] width 0 height 0
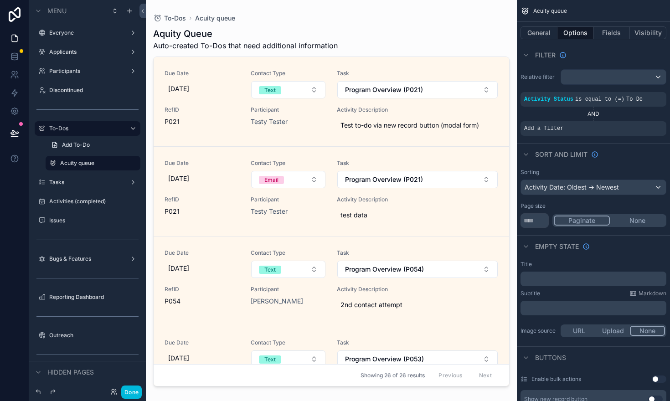
click at [0, 0] on icon "scrollable content" at bounding box center [0, 0] width 0 height 0
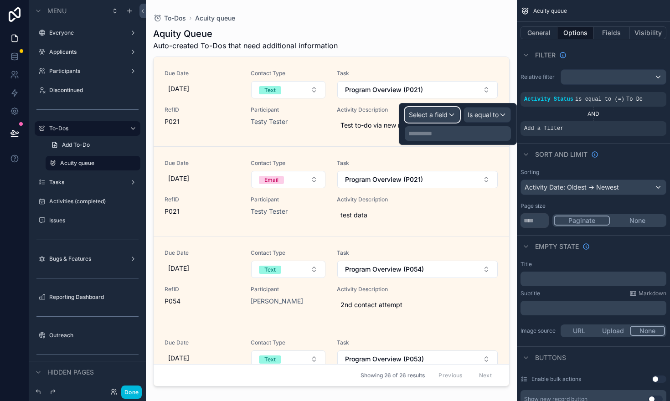
click at [450, 112] on div "Select a field" at bounding box center [432, 115] width 54 height 15
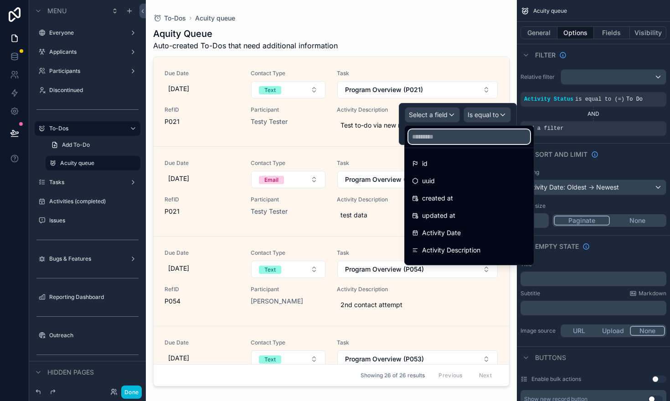
click at [442, 136] on input "text" at bounding box center [469, 136] width 122 height 15
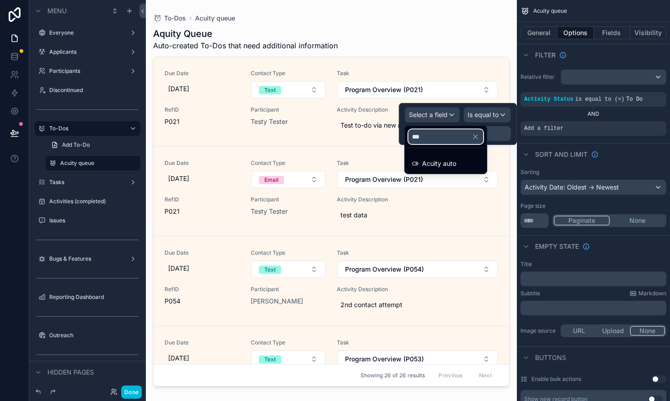
type input "***"
click at [430, 162] on span "Acuity auto" at bounding box center [439, 163] width 34 height 11
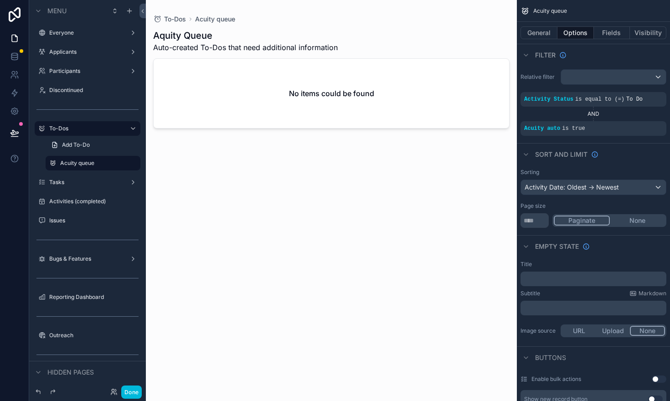
click at [614, 49] on div "Filter" at bounding box center [593, 55] width 153 height 22
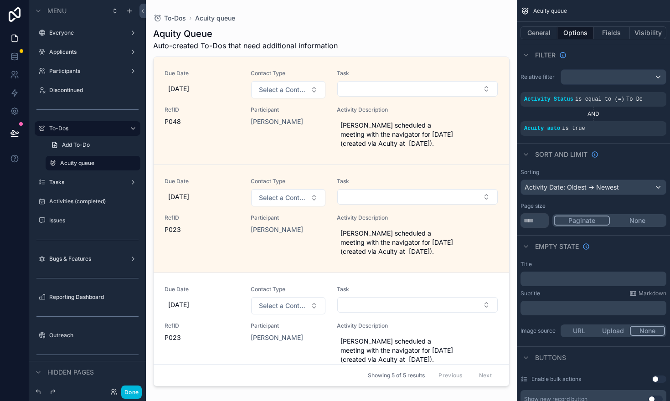
click at [300, 391] on div "To-Dos Acuity queue Aquity Queue Auto-created To-Dos that need additional infor…" at bounding box center [331, 200] width 371 height 401
click at [134, 391] on button "Done" at bounding box center [131, 392] width 21 height 13
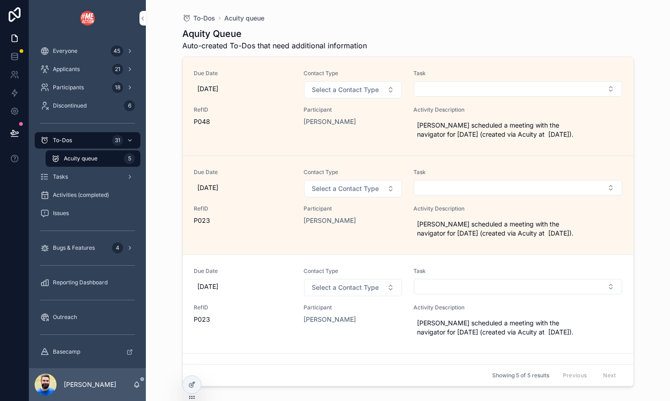
click at [456, 89] on button "Select Button" at bounding box center [518, 88] width 208 height 15
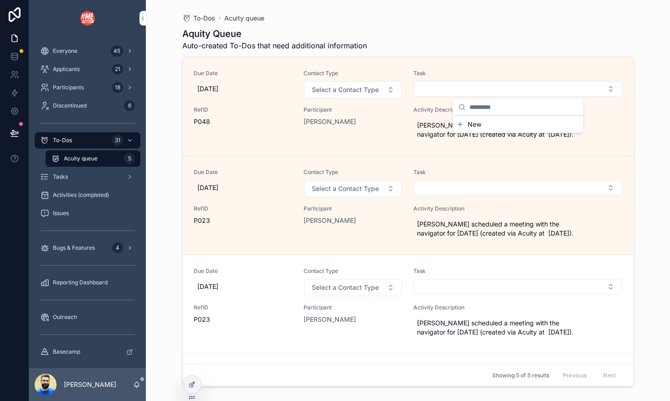
click at [461, 42] on div "Aquity Queue Auto-created To-Dos that need additional information" at bounding box center [408, 39] width 452 height 24
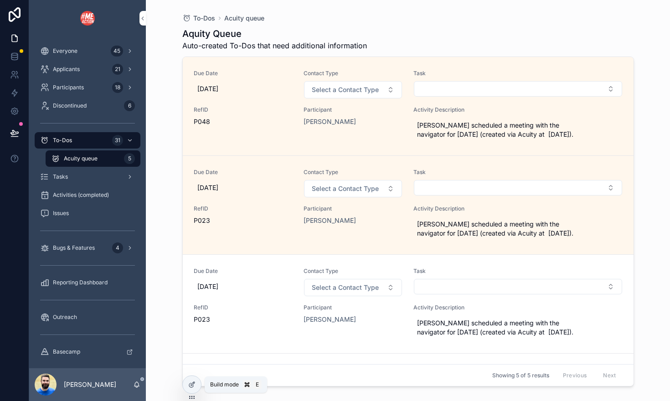
click at [191, 388] on icon at bounding box center [191, 384] width 7 height 7
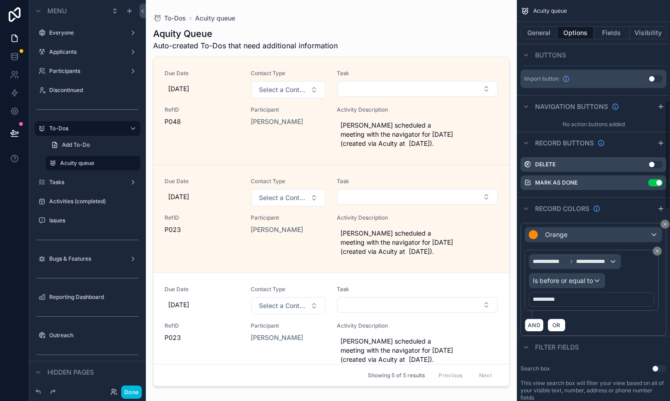
scroll to position [367, 0]
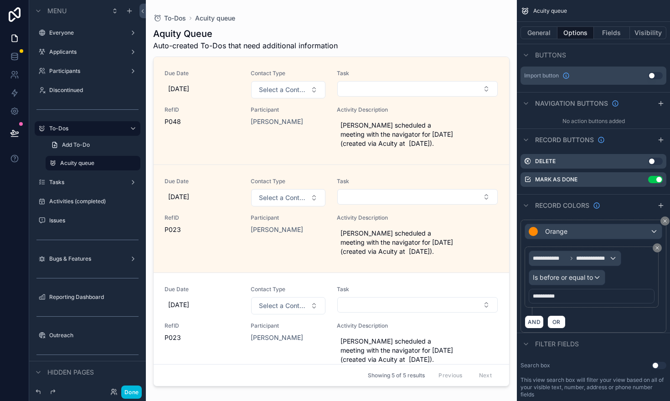
click at [657, 161] on button "Use setting" at bounding box center [655, 161] width 15 height 7
click at [653, 182] on button "Use setting" at bounding box center [655, 179] width 15 height 7
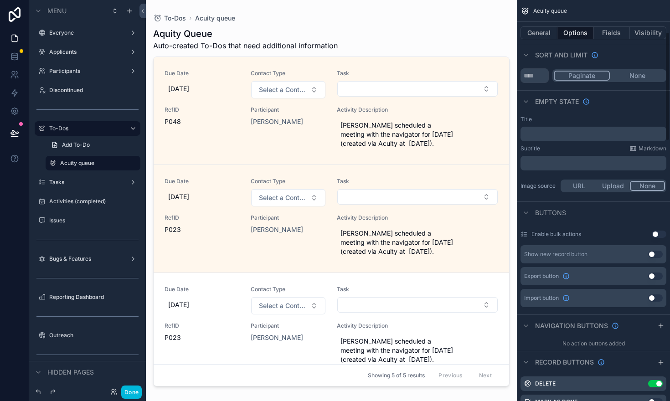
scroll to position [119, 0]
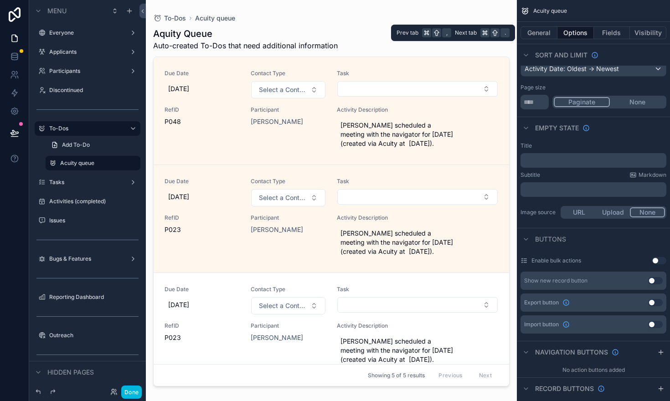
click at [545, 31] on button "General" at bounding box center [539, 32] width 37 height 13
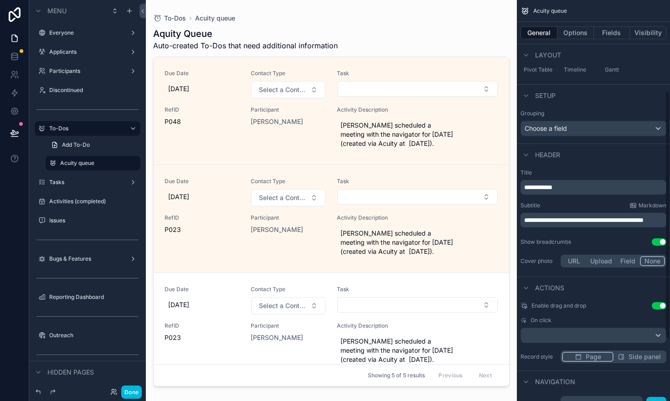
scroll to position [156, 0]
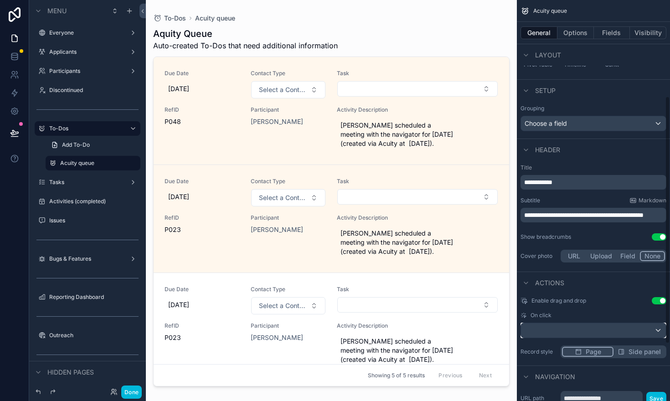
click at [584, 329] on div "scrollable content" at bounding box center [593, 330] width 145 height 15
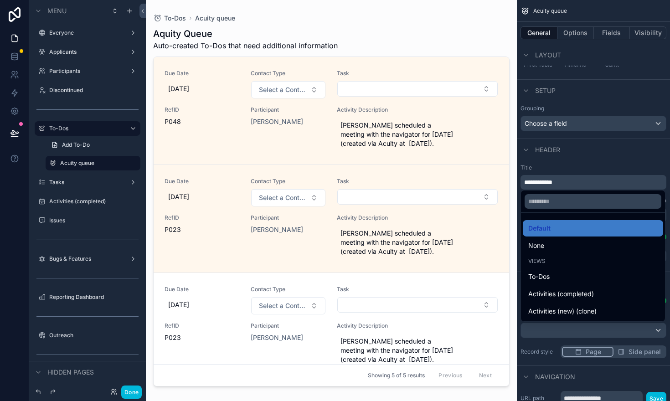
click at [560, 247] on div "None" at bounding box center [592, 245] width 129 height 11
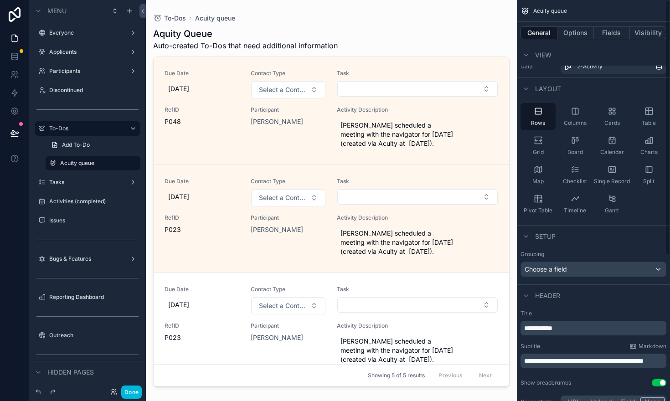
scroll to position [0, 0]
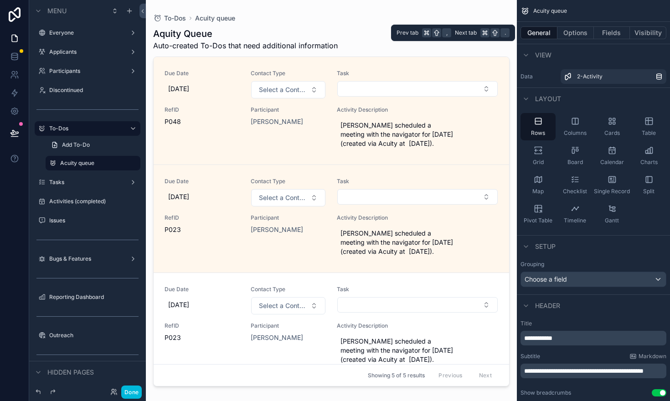
click at [567, 36] on button "Options" at bounding box center [575, 32] width 36 height 13
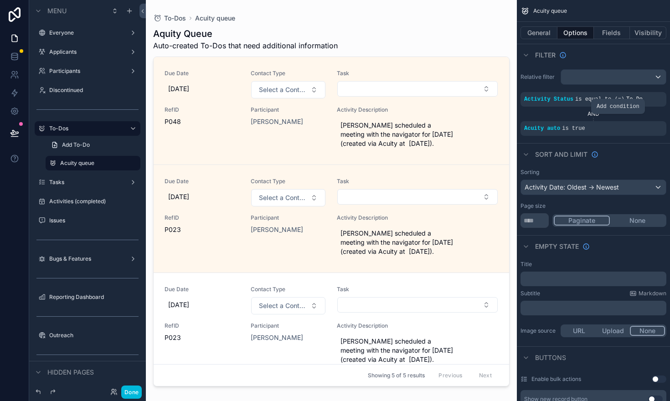
click at [0, 0] on div "scrollable content" at bounding box center [0, 0] width 0 height 0
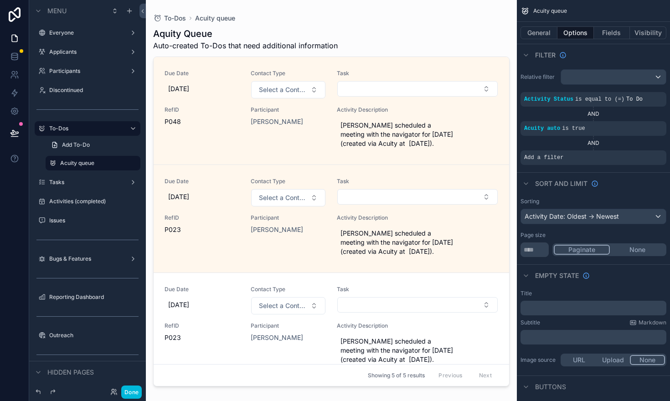
click at [0, 0] on icon "scrollable content" at bounding box center [0, 0] width 0 height 0
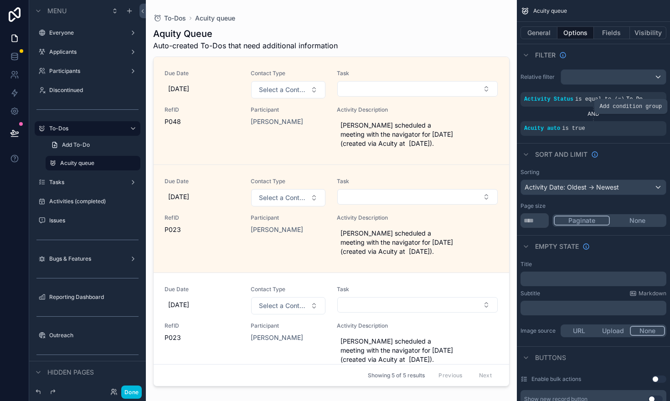
click at [0, 0] on icon "scrollable content" at bounding box center [0, 0] width 0 height 0
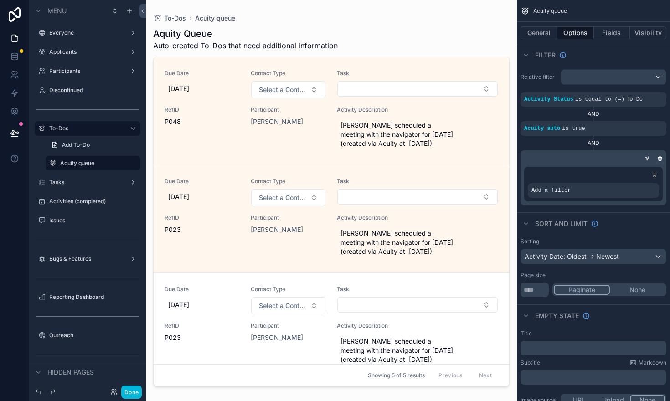
click at [0, 0] on icon "scrollable content" at bounding box center [0, 0] width 0 height 0
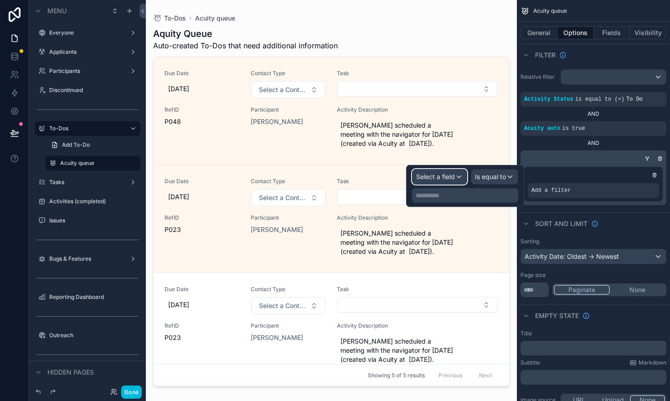
click at [444, 174] on span "Select a field" at bounding box center [435, 177] width 39 height 8
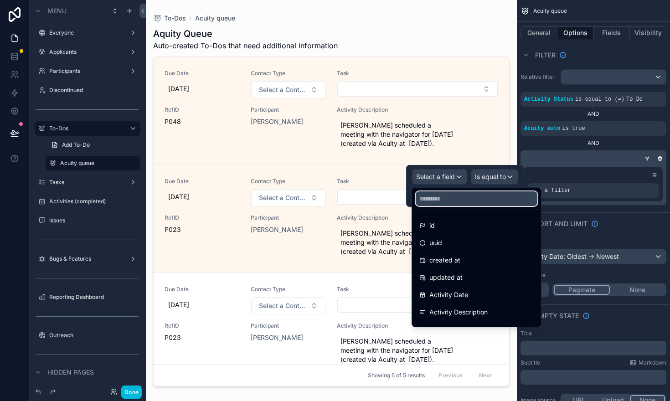
click at [441, 199] on input "text" at bounding box center [477, 198] width 122 height 15
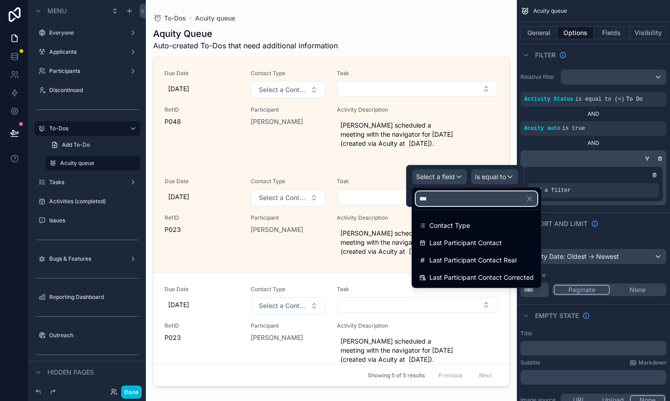
type input "***"
click at [441, 224] on span "Contact Type" at bounding box center [449, 225] width 41 height 11
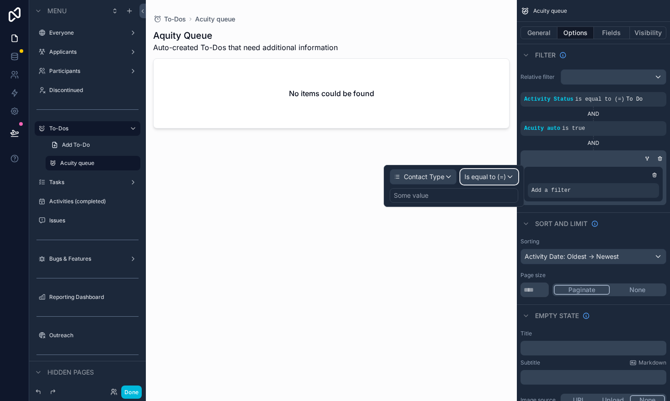
click at [480, 178] on span "Is equal to (=)" at bounding box center [484, 176] width 41 height 9
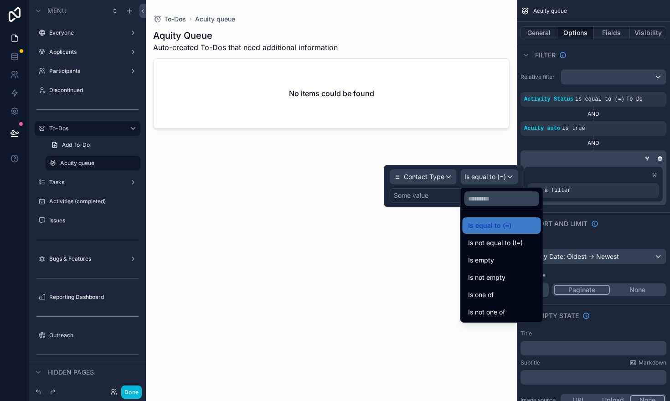
click at [480, 260] on span "Is empty" at bounding box center [481, 260] width 26 height 11
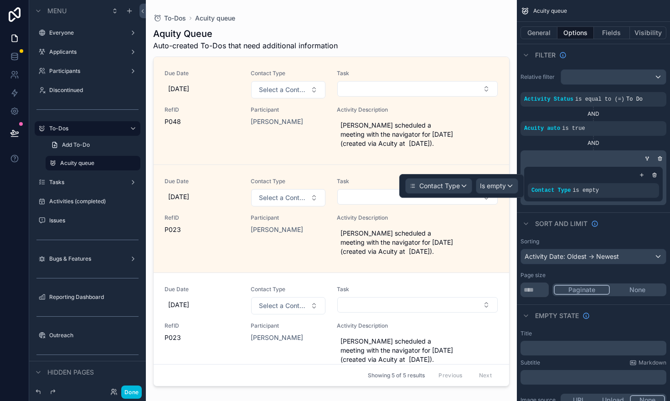
click at [648, 158] on icon "scrollable content" at bounding box center [647, 158] width 2 height 1
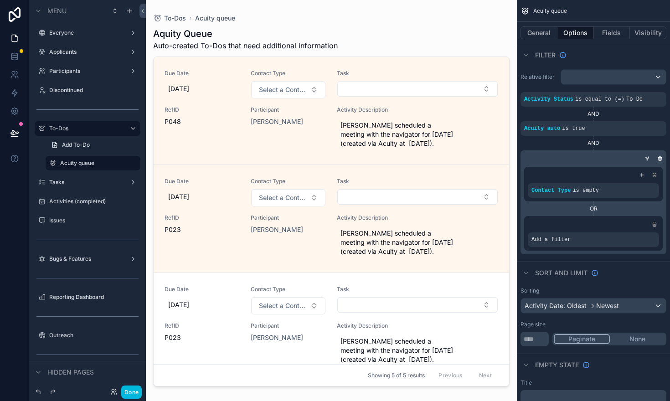
click at [0, 0] on icon "scrollable content" at bounding box center [0, 0] width 0 height 0
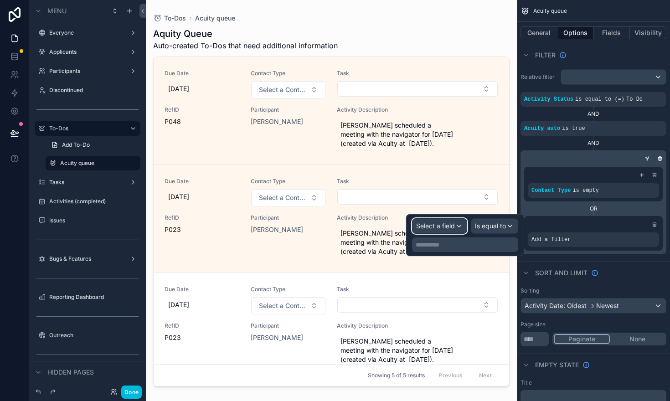
click at [460, 224] on div "Select a field" at bounding box center [440, 226] width 54 height 15
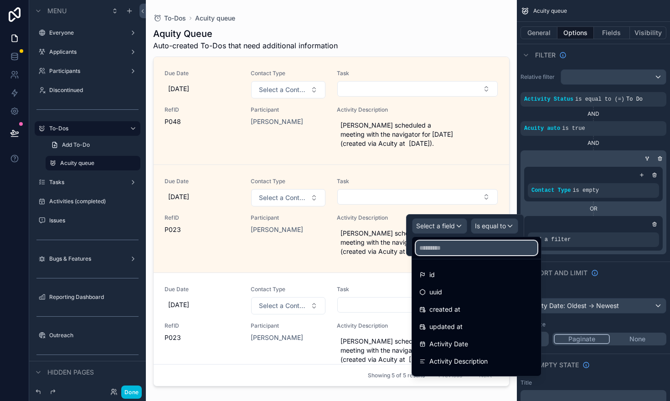
click at [457, 247] on input "text" at bounding box center [477, 248] width 122 height 15
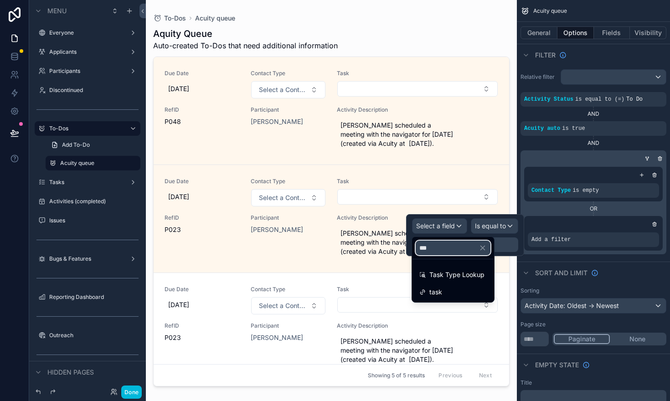
type input "***"
click at [441, 289] on span "task" at bounding box center [435, 292] width 13 height 11
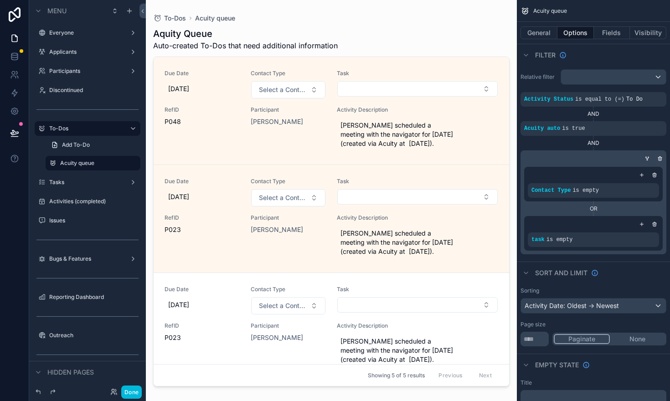
click at [537, 144] on div "AND" at bounding box center [594, 142] width 146 height 7
click at [136, 393] on button "Done" at bounding box center [131, 392] width 21 height 13
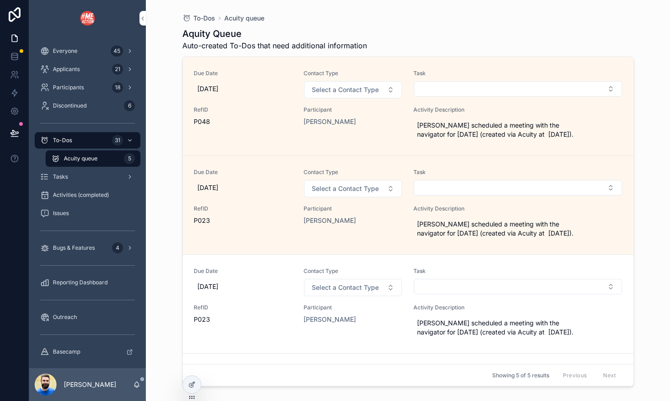
click at [442, 89] on button "Select Button" at bounding box center [518, 88] width 208 height 15
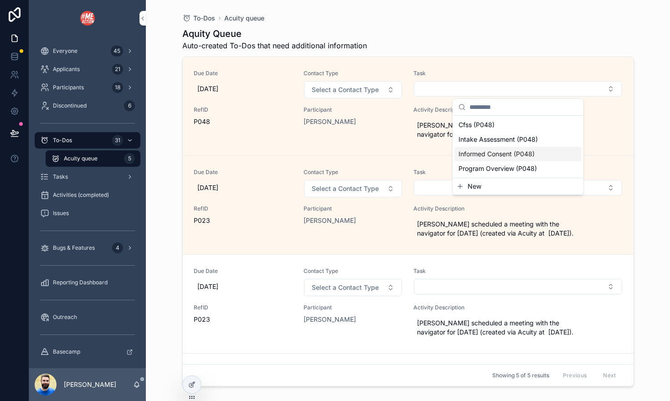
click at [395, 41] on div "Aquity Queue Auto-created To-Dos that need additional information" at bounding box center [408, 39] width 452 height 24
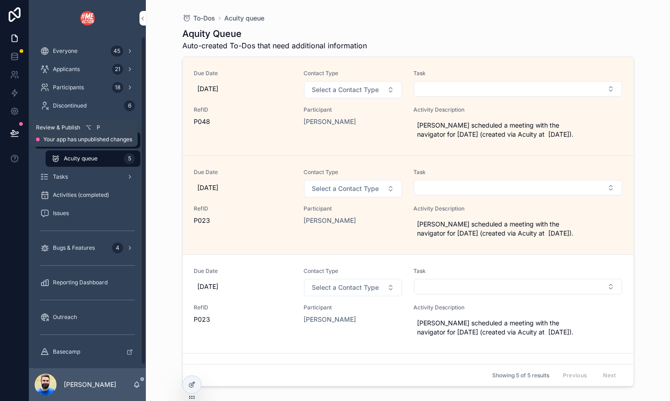
click at [18, 131] on icon at bounding box center [14, 133] width 9 height 9
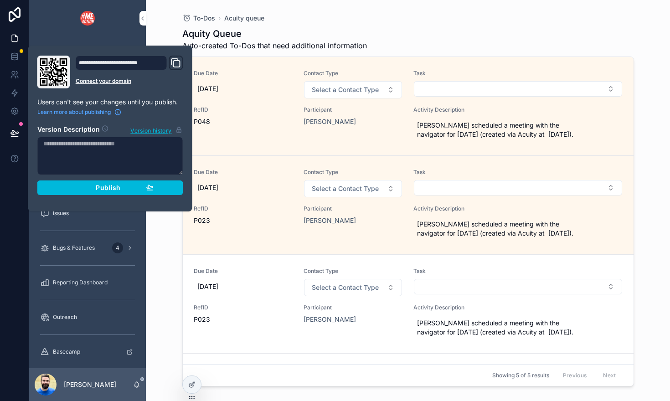
click at [59, 193] on button "Publish" at bounding box center [110, 188] width 146 height 15
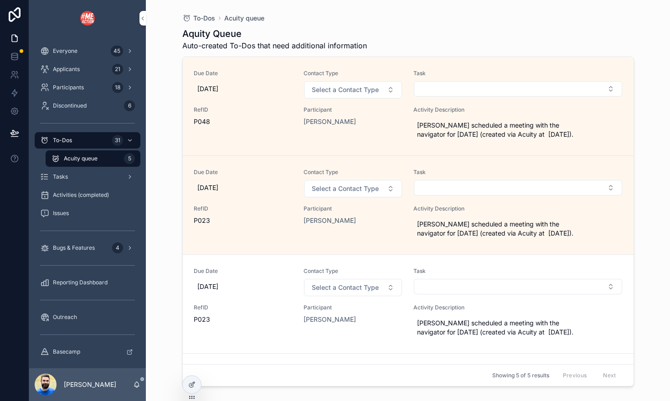
click at [438, 39] on div "Aquity Queue Auto-created To-Dos that need additional information" at bounding box center [408, 39] width 452 height 24
click at [0, 0] on span "Delete" at bounding box center [0, 0] width 0 height 0
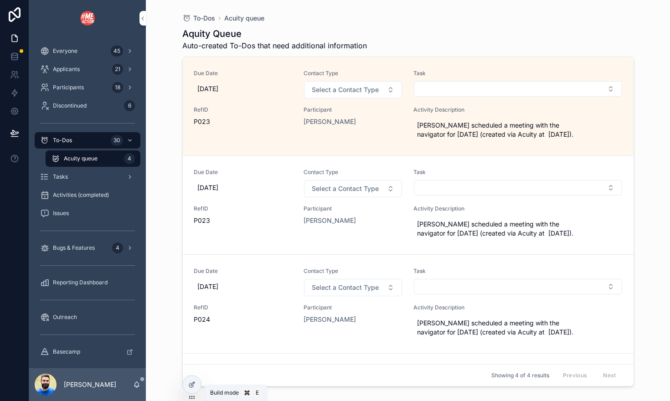
click at [189, 384] on icon at bounding box center [191, 385] width 4 height 4
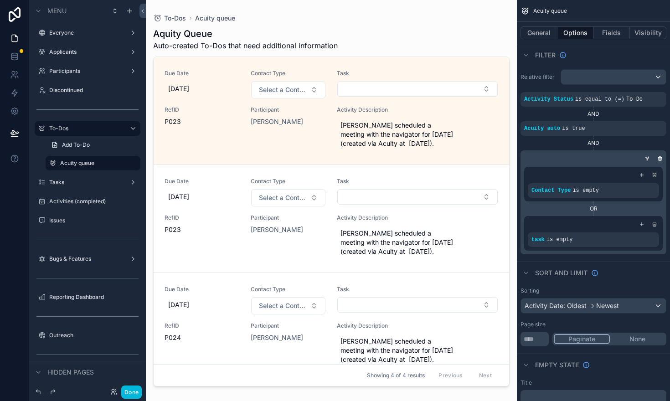
click at [0, 0] on div "scrollable content" at bounding box center [0, 0] width 0 height 0
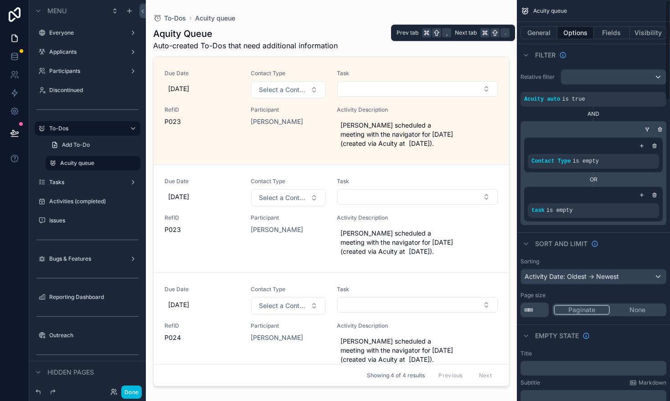
click at [611, 35] on button "Fields" at bounding box center [612, 32] width 36 height 13
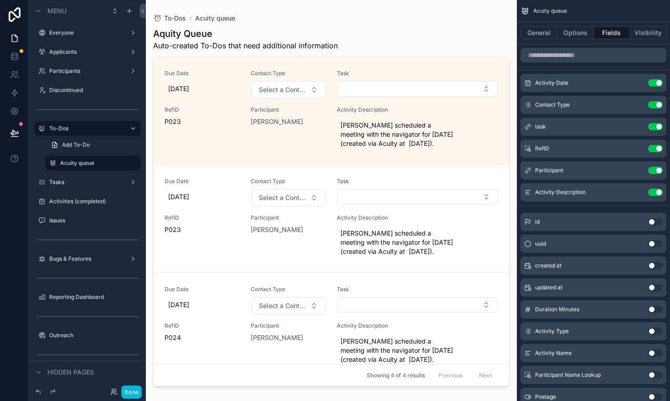
click at [0, 0] on icon "scrollable content" at bounding box center [0, 0] width 0 height 0
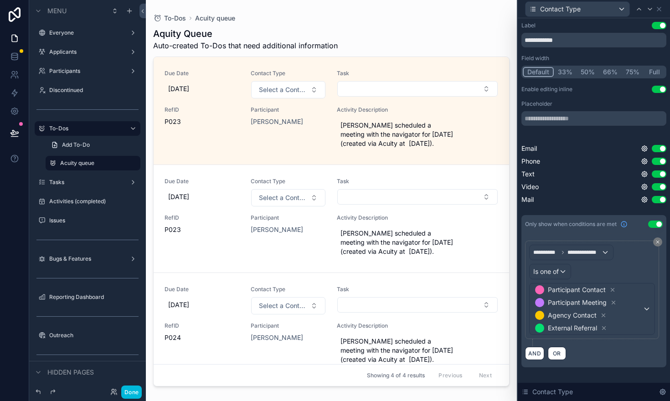
click at [655, 150] on button "Use setting" at bounding box center [659, 148] width 15 height 7
click at [655, 175] on button "Use setting" at bounding box center [659, 173] width 15 height 7
click at [655, 200] on button "Use setting" at bounding box center [659, 199] width 15 height 7
click at [660, 8] on icon at bounding box center [659, 9] width 4 height 4
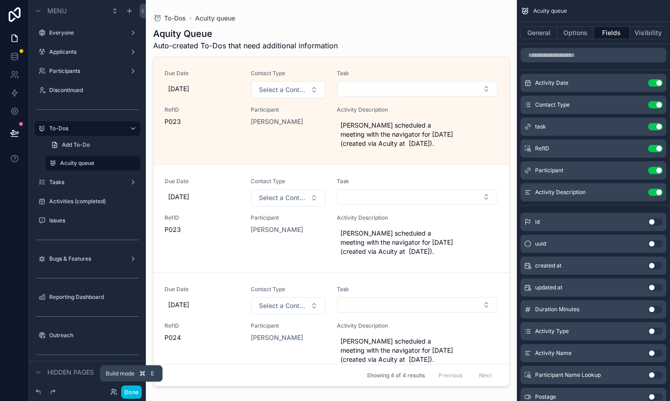
click at [128, 392] on button "Done" at bounding box center [131, 392] width 21 height 13
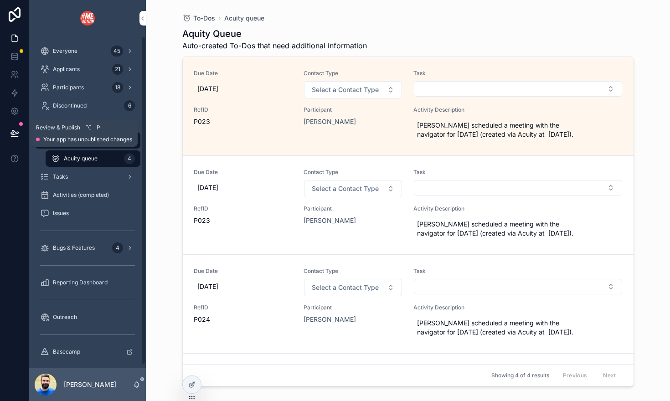
click at [15, 129] on icon at bounding box center [14, 133] width 9 height 9
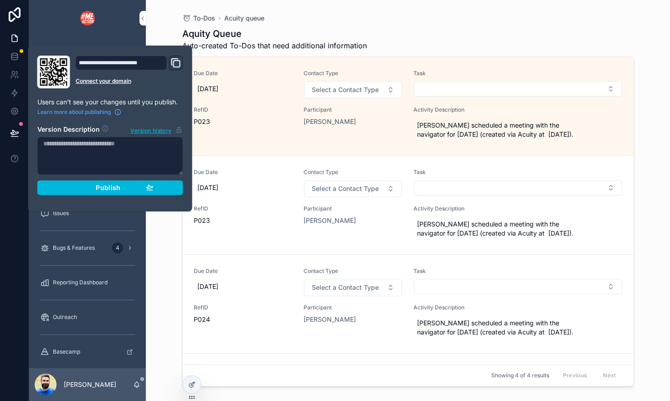
click at [73, 185] on div "Publish" at bounding box center [110, 188] width 87 height 8
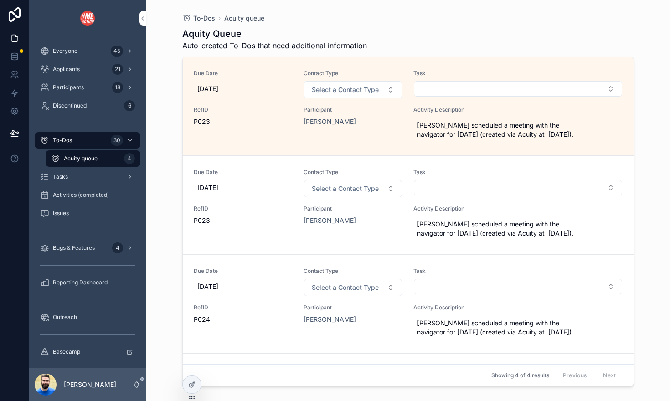
click at [387, 90] on button "Select a Contact Type" at bounding box center [353, 89] width 98 height 17
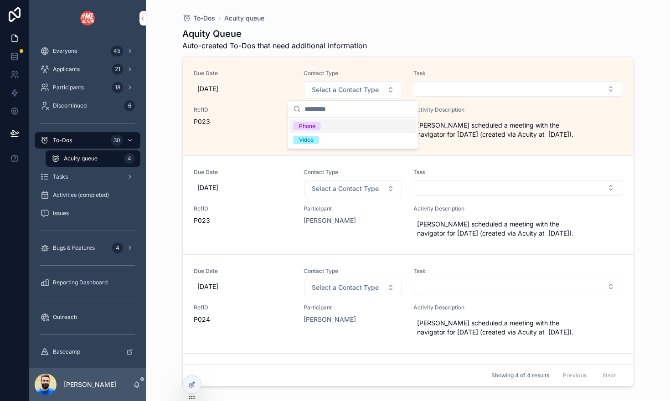
click at [396, 45] on div "Aquity Queue Auto-created To-Dos that need additional information" at bounding box center [408, 39] width 452 height 24
